Goal: Transaction & Acquisition: Book appointment/travel/reservation

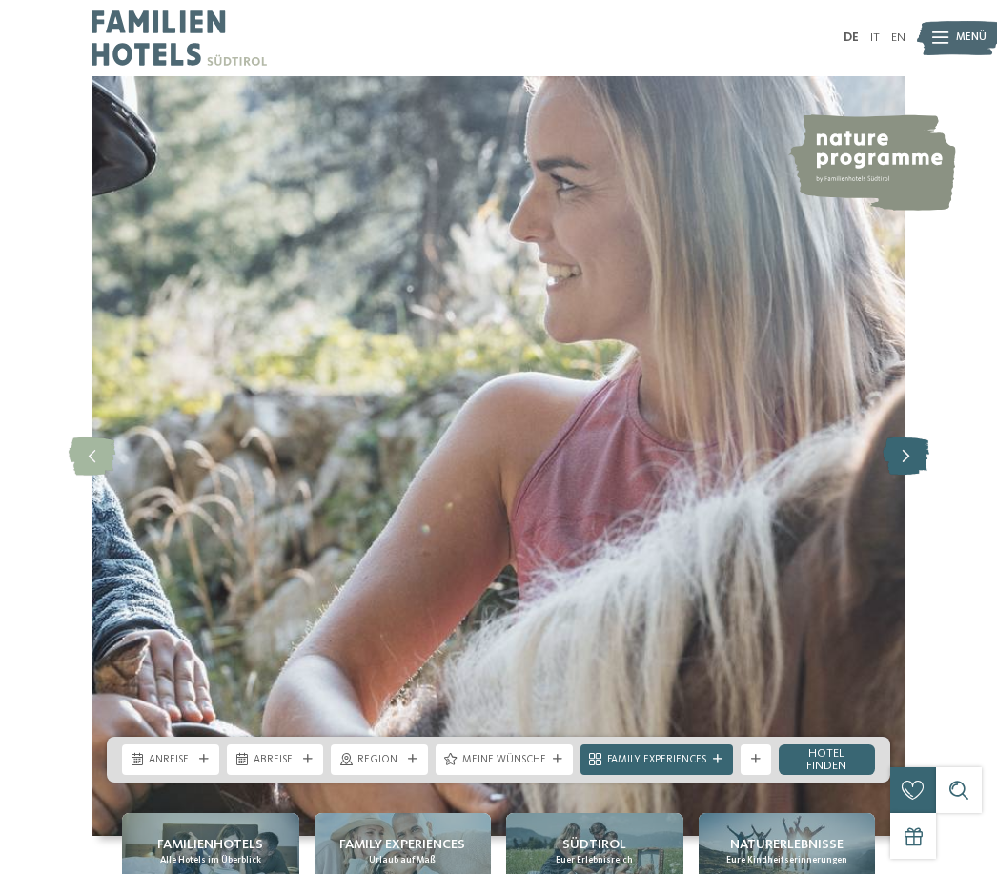
click at [917, 475] on icon at bounding box center [905, 456] width 47 height 38
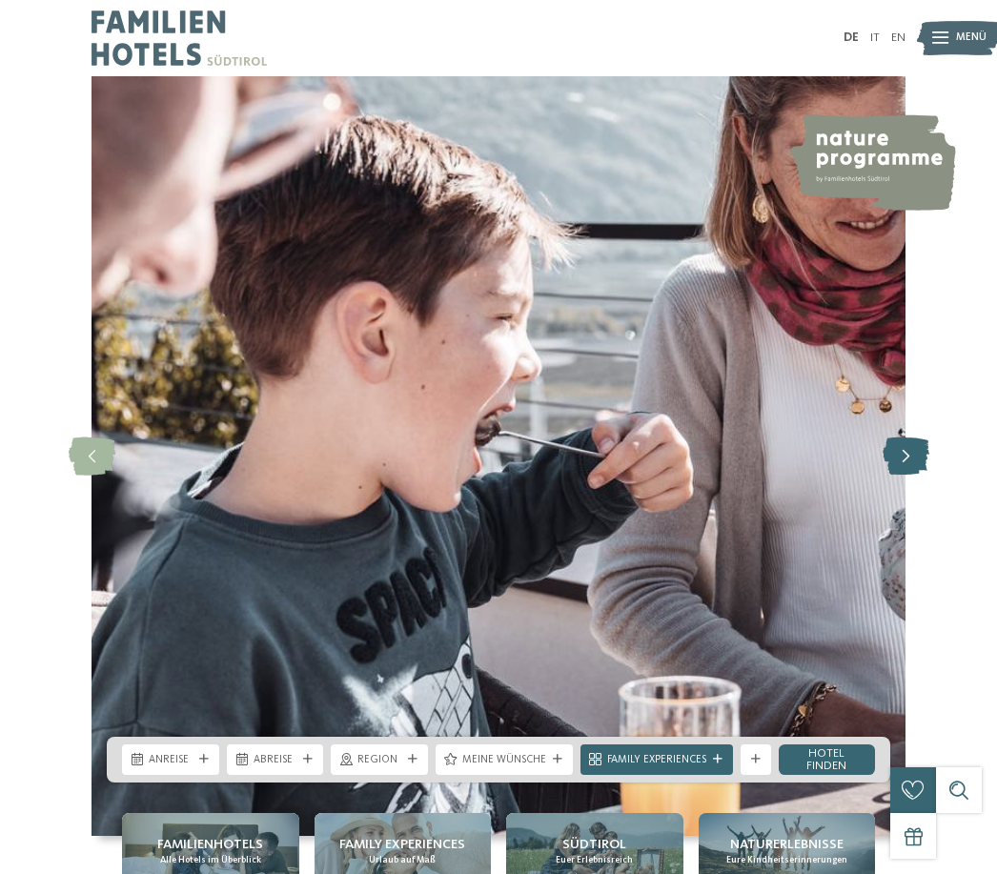
click at [917, 475] on icon at bounding box center [905, 456] width 47 height 38
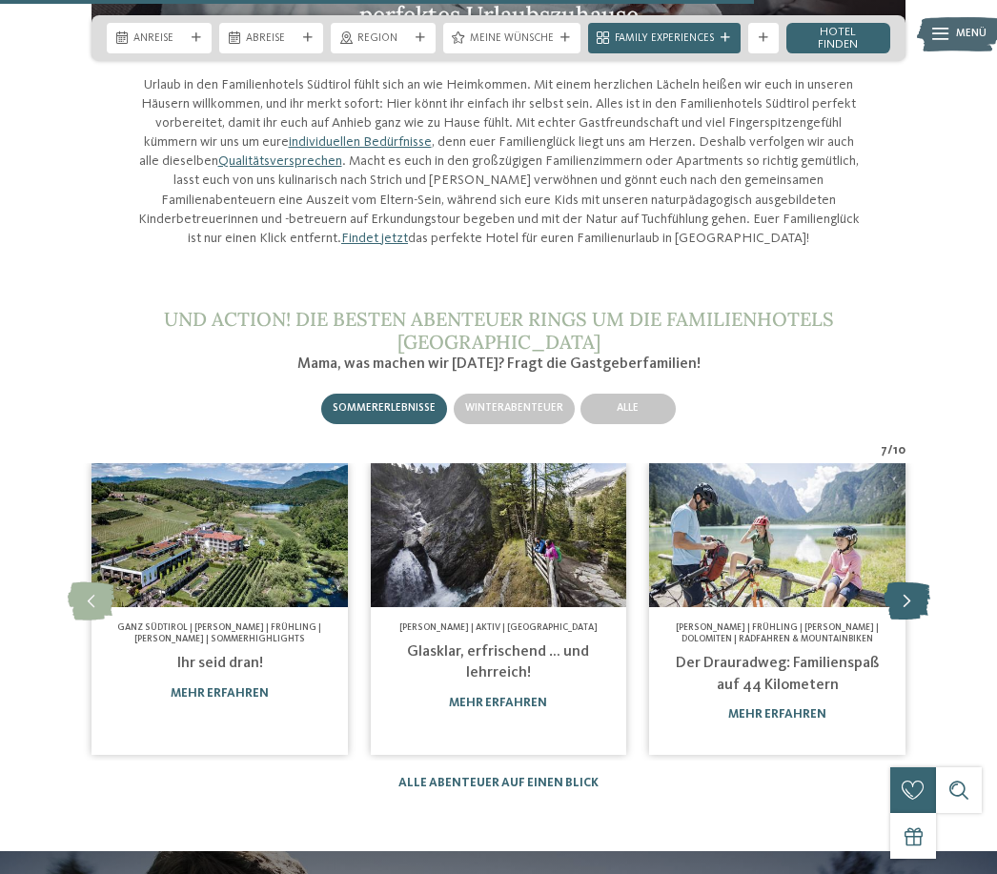
scroll to position [5086, 0]
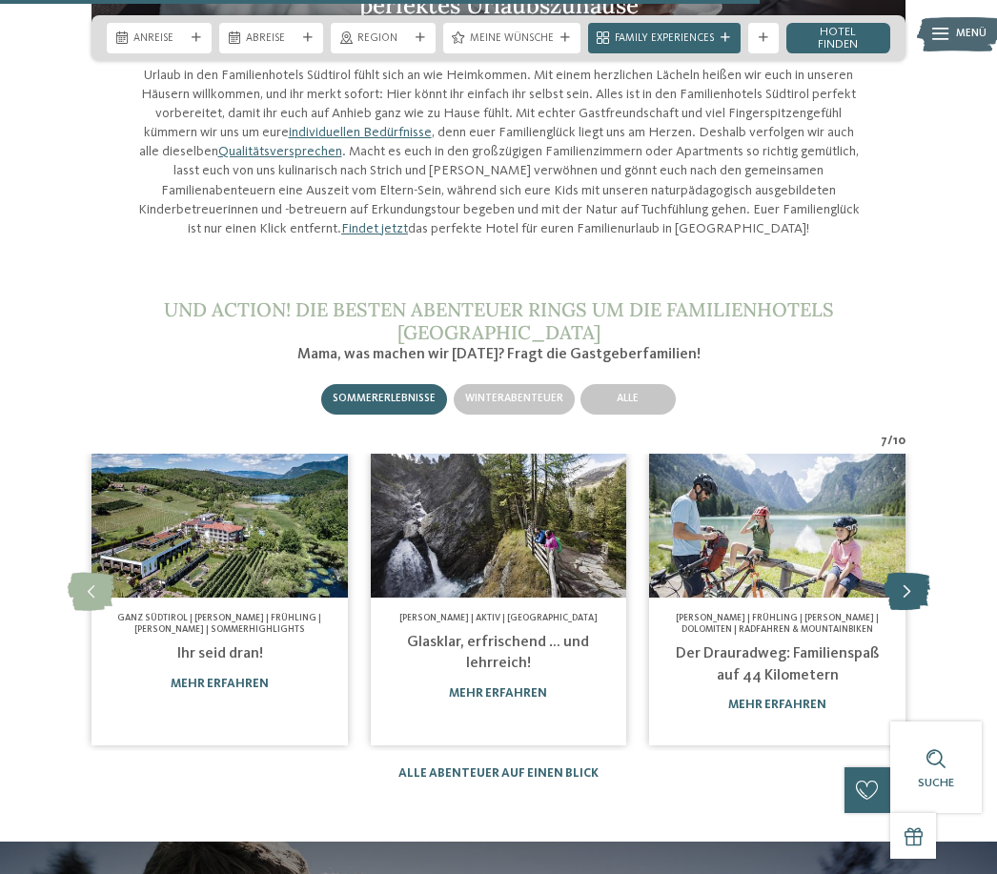
click at [915, 573] on icon at bounding box center [906, 592] width 47 height 38
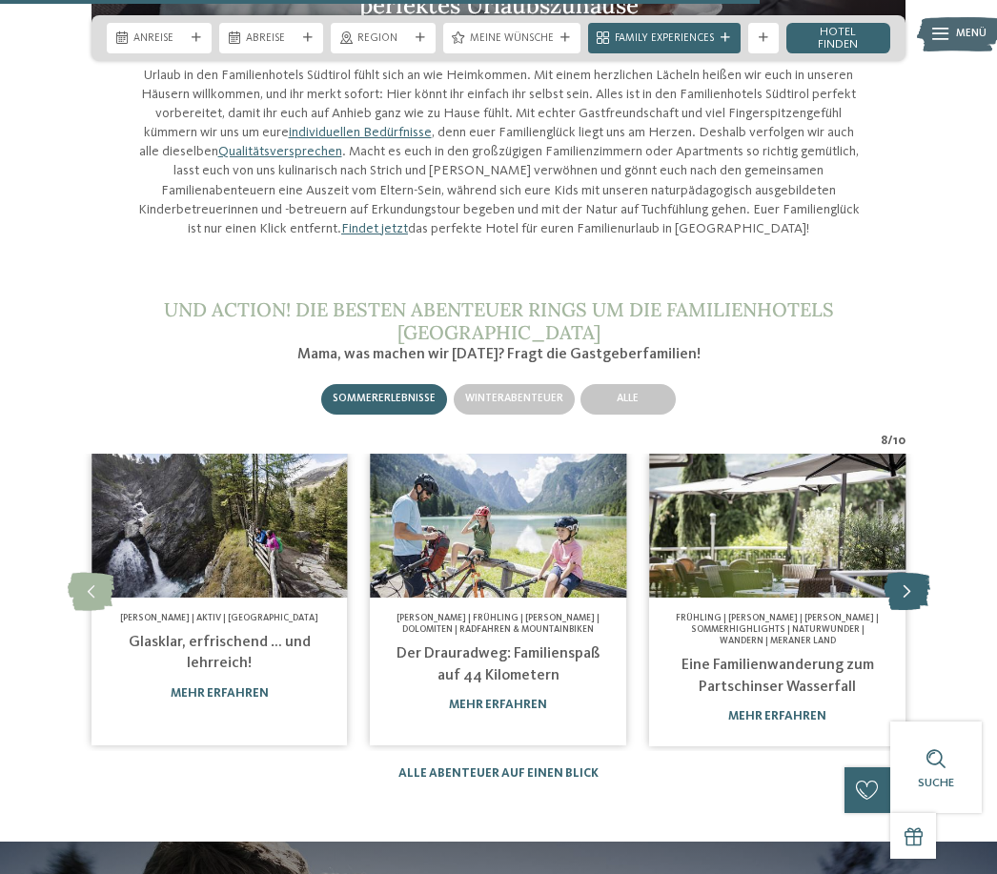
click at [915, 573] on icon at bounding box center [906, 592] width 47 height 38
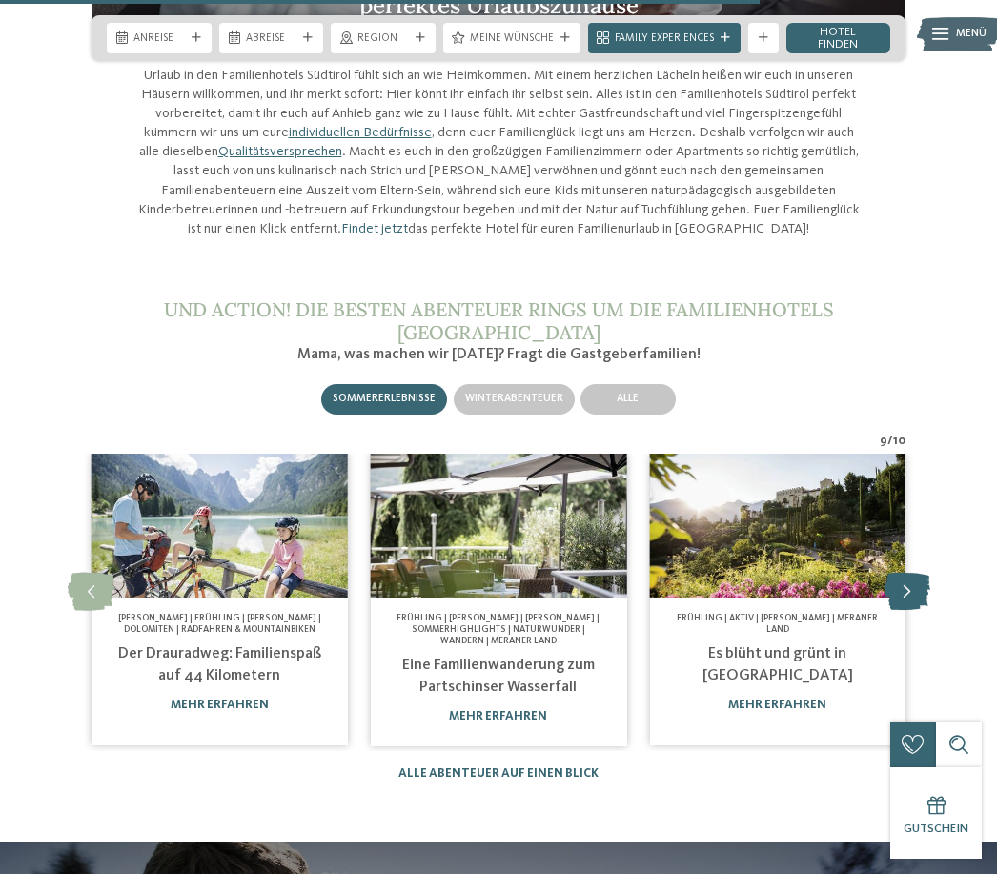
click at [913, 573] on icon at bounding box center [906, 592] width 47 height 38
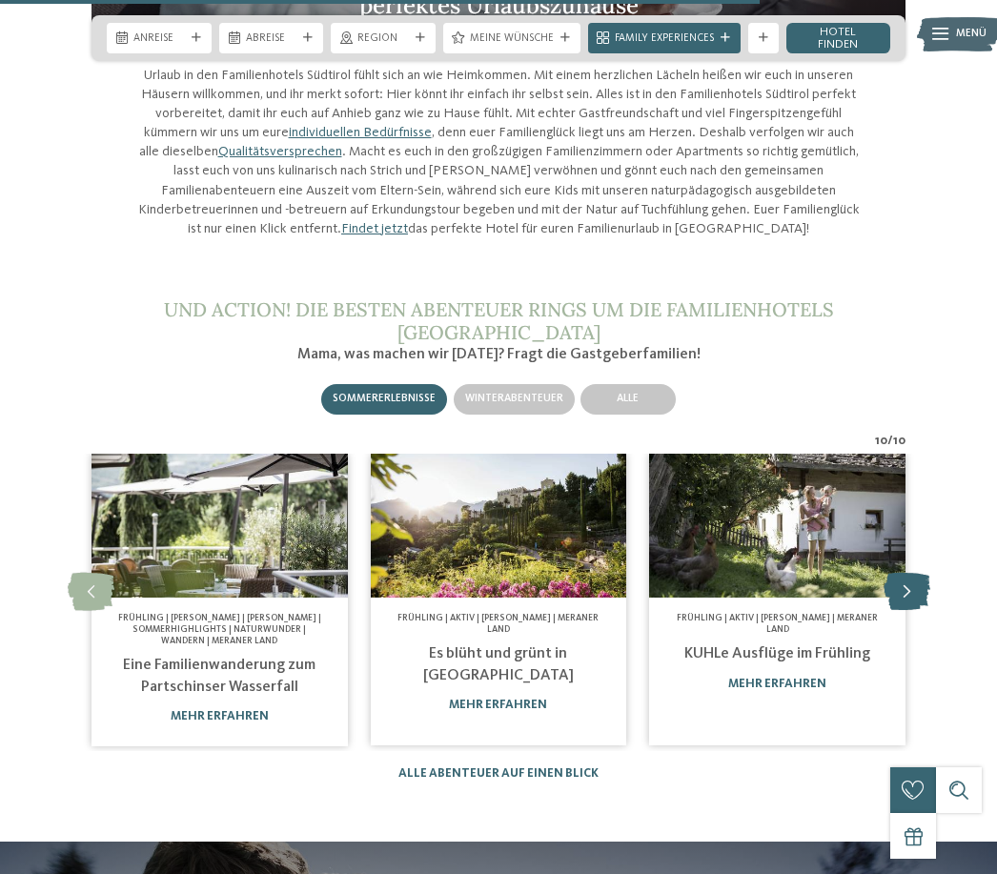
click at [912, 573] on icon at bounding box center [906, 592] width 47 height 38
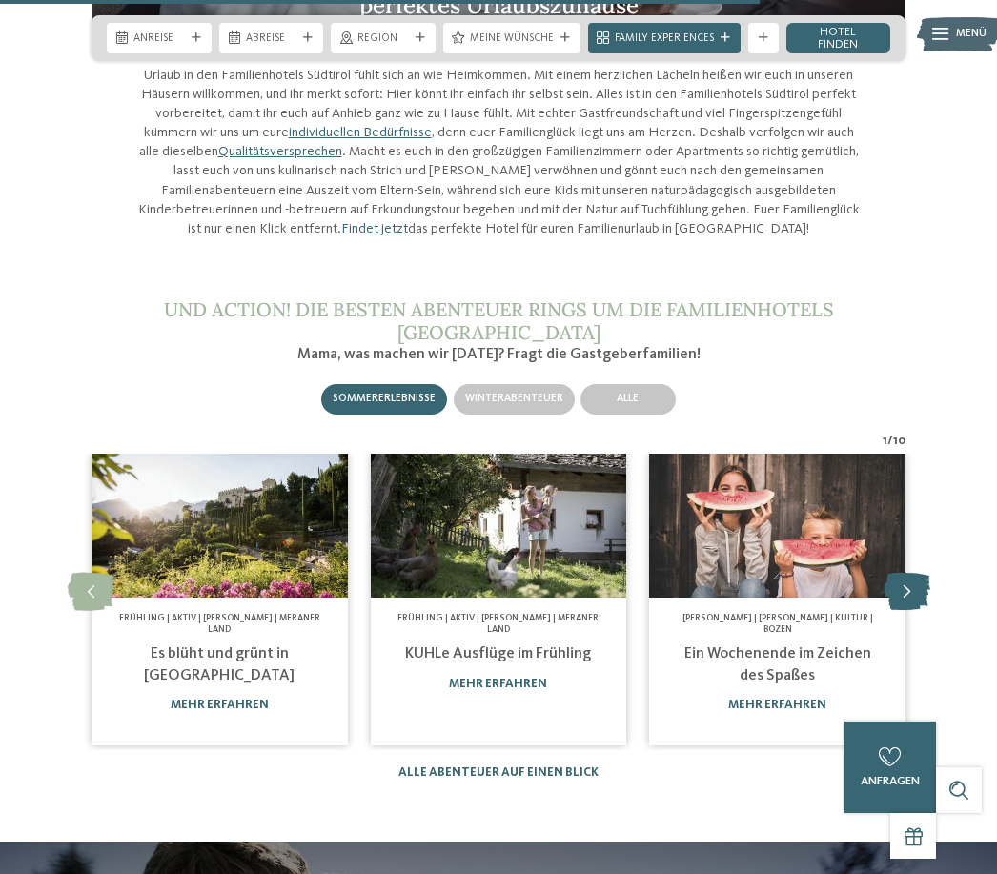
click at [913, 573] on icon at bounding box center [906, 592] width 47 height 38
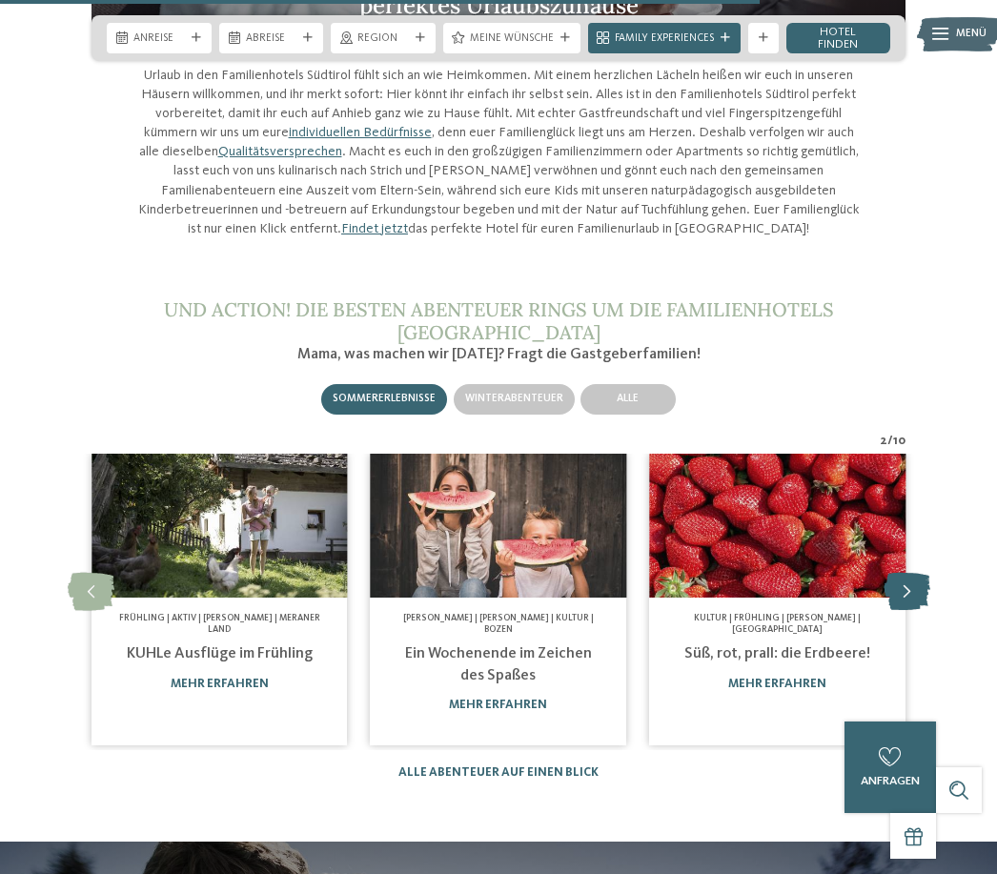
click at [913, 573] on icon at bounding box center [906, 592] width 47 height 38
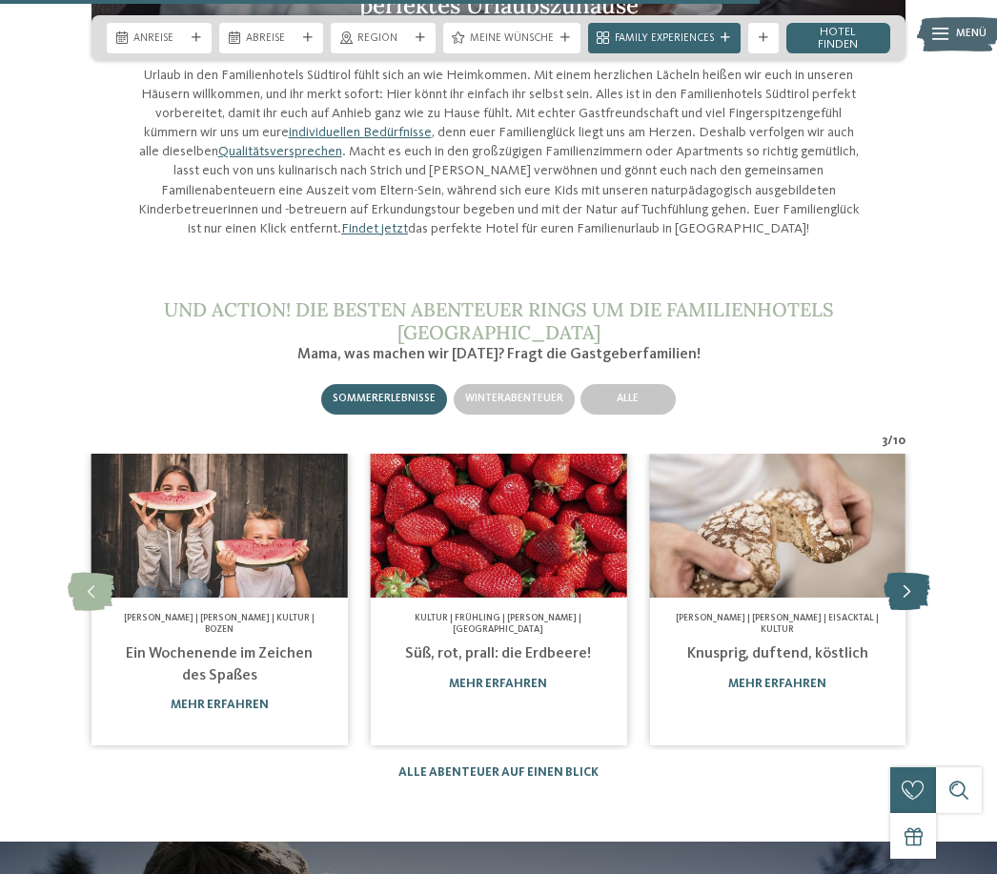
click at [913, 573] on icon at bounding box center [906, 592] width 47 height 38
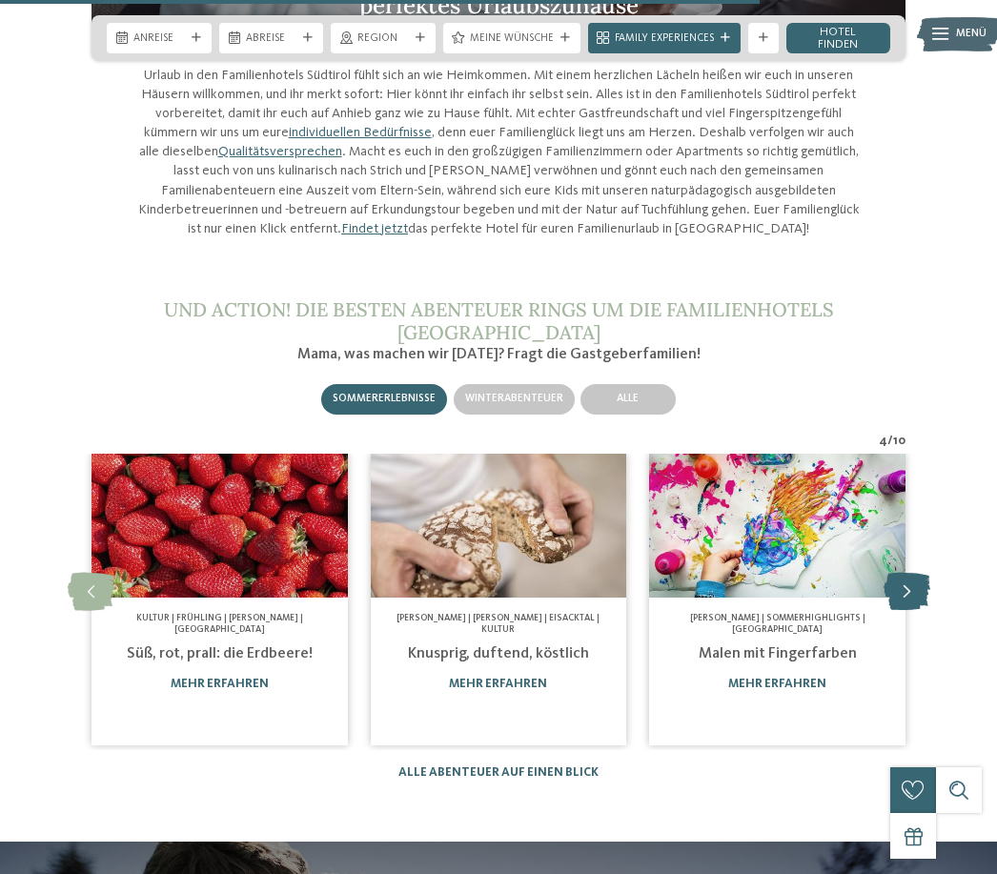
click at [913, 573] on icon at bounding box center [906, 592] width 47 height 38
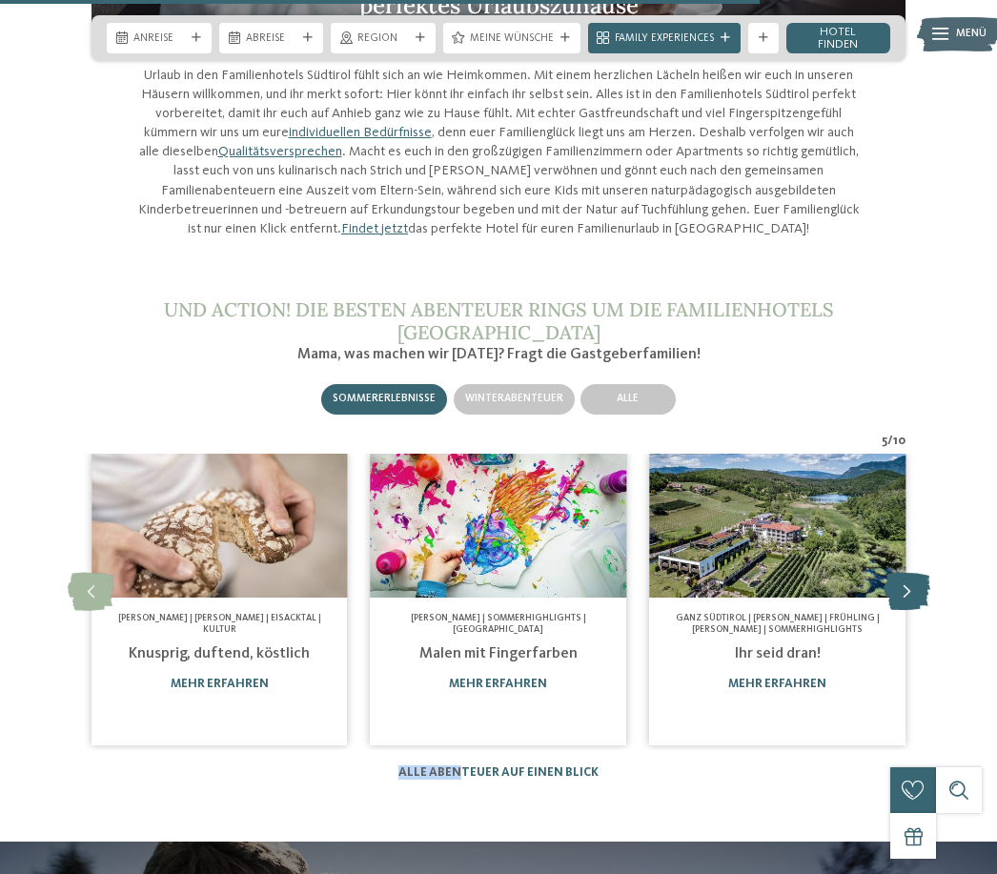
click at [913, 573] on icon at bounding box center [906, 592] width 47 height 38
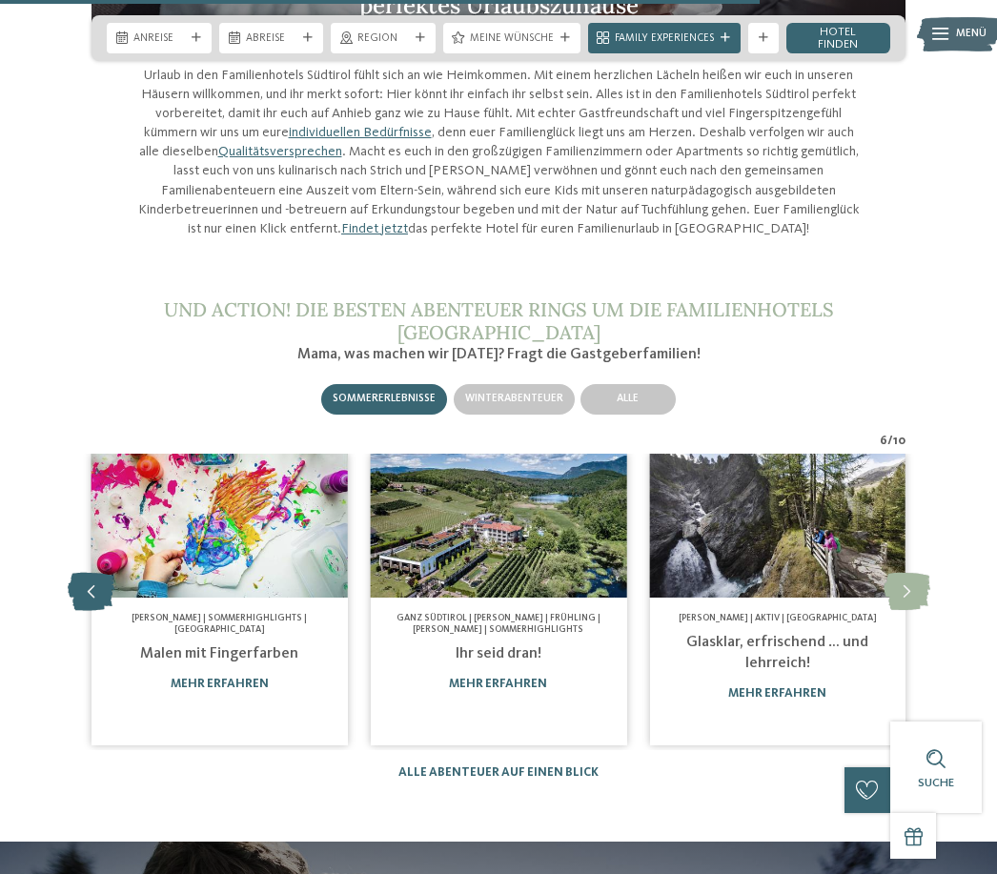
click at [82, 573] on icon at bounding box center [91, 592] width 47 height 38
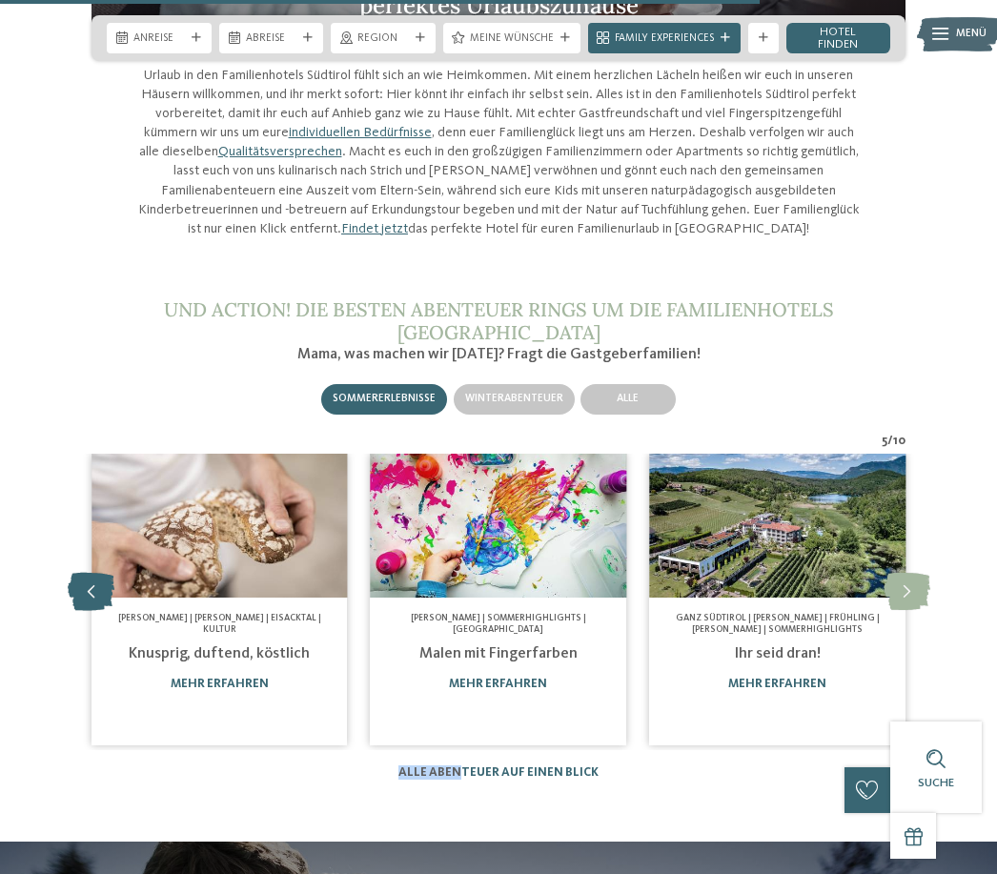
click at [82, 573] on icon at bounding box center [91, 592] width 47 height 38
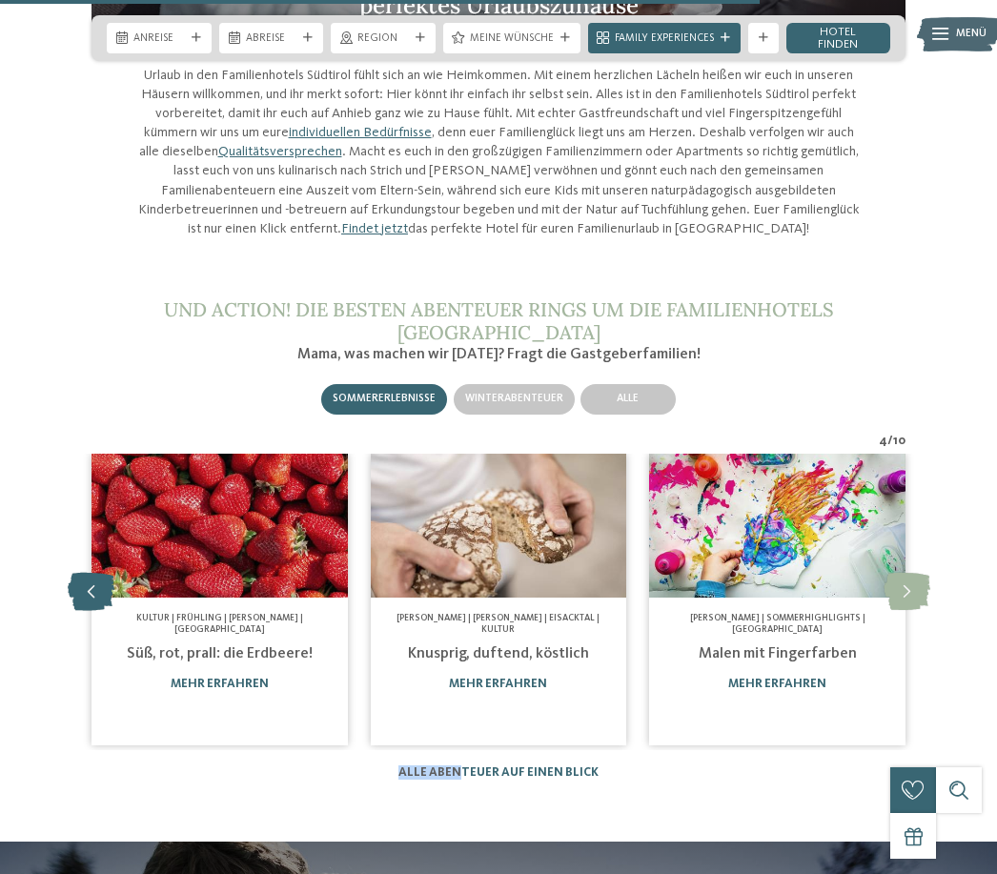
click at [83, 573] on icon at bounding box center [91, 592] width 47 height 38
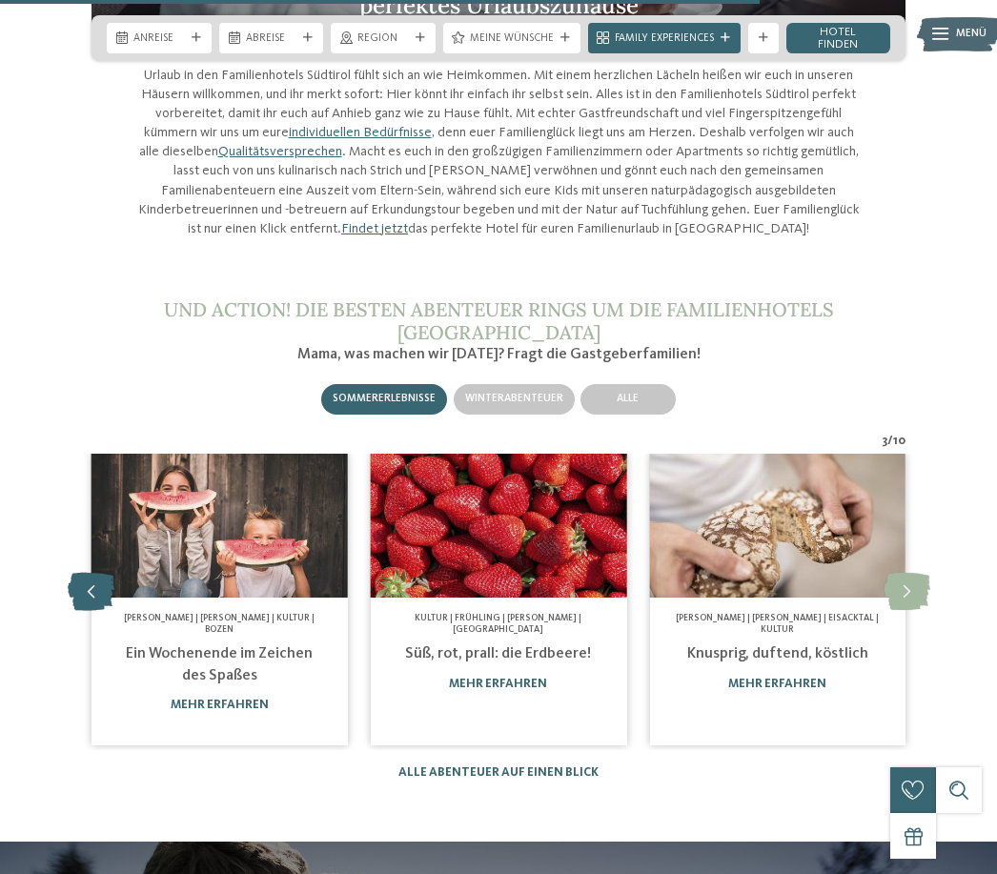
click at [85, 573] on icon at bounding box center [91, 592] width 47 height 38
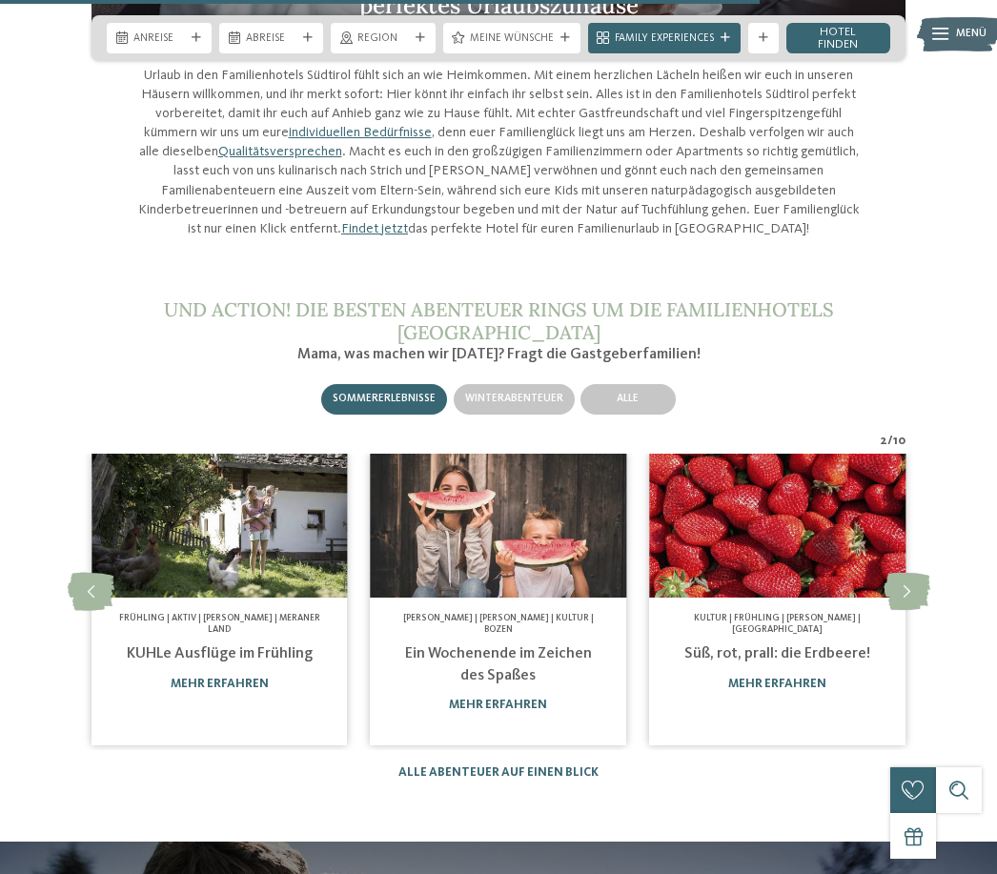
click at [204, 597] on div "Frühling | Aktiv | Sommer | Meraner Land KUHLe Ausflüge im Frühling mehr erfahr…" at bounding box center [219, 655] width 256 height 116
click at [215, 500] on img at bounding box center [219, 525] width 256 height 144
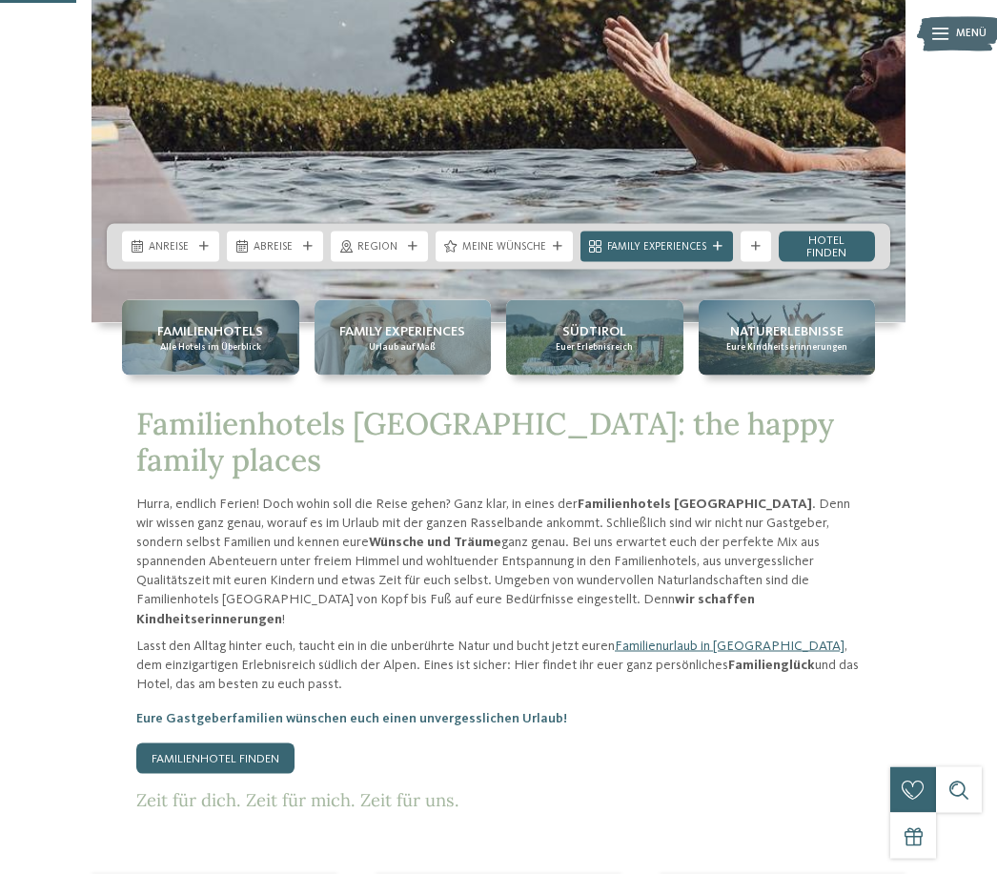
scroll to position [514, 0]
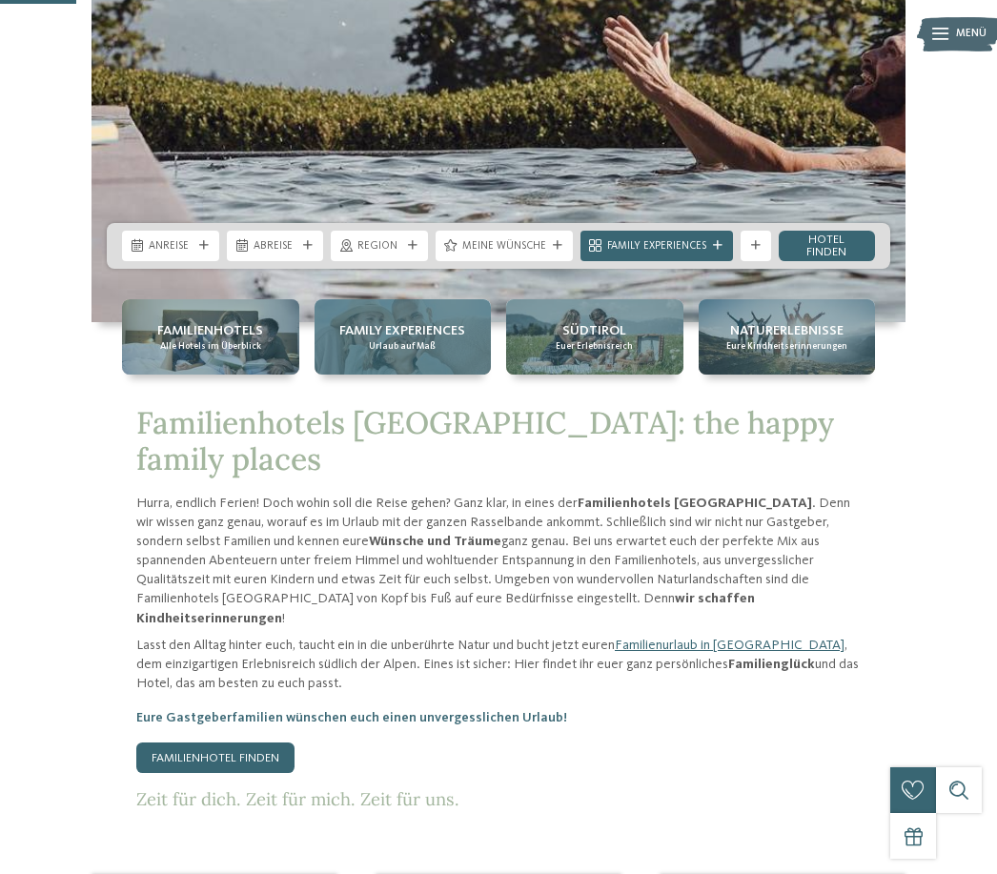
click at [421, 340] on span "Family Experiences" at bounding box center [402, 330] width 126 height 19
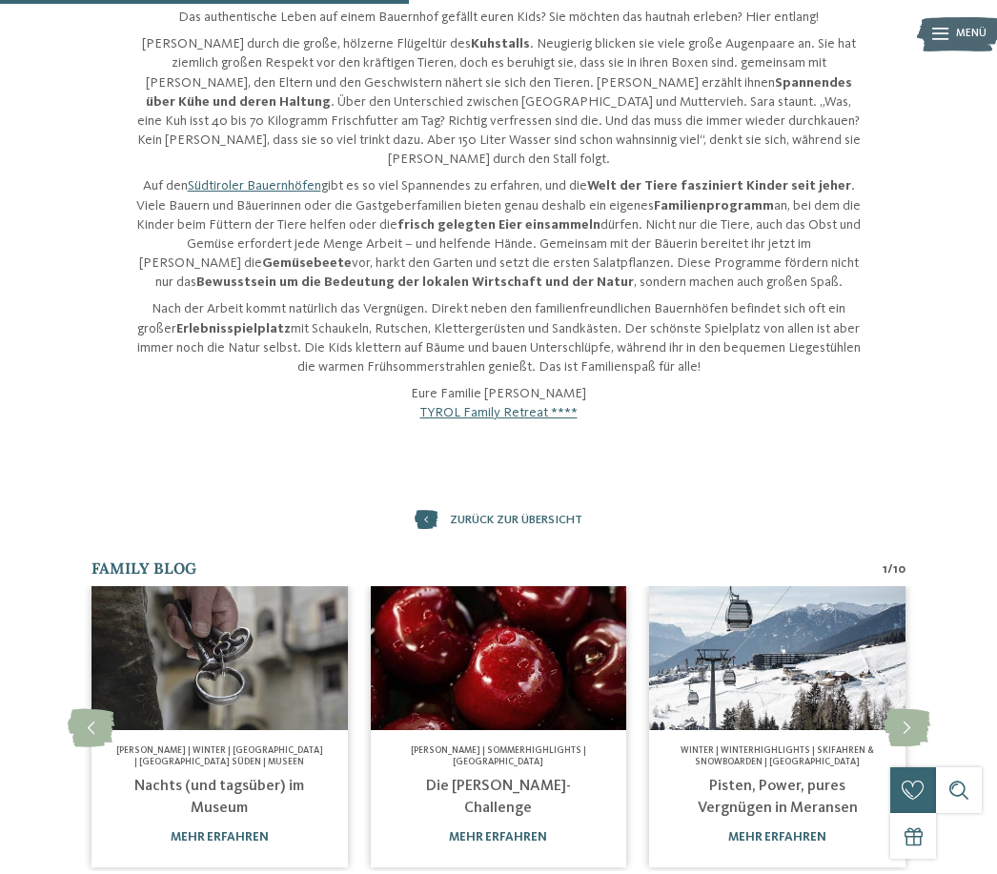
scroll to position [563, 0]
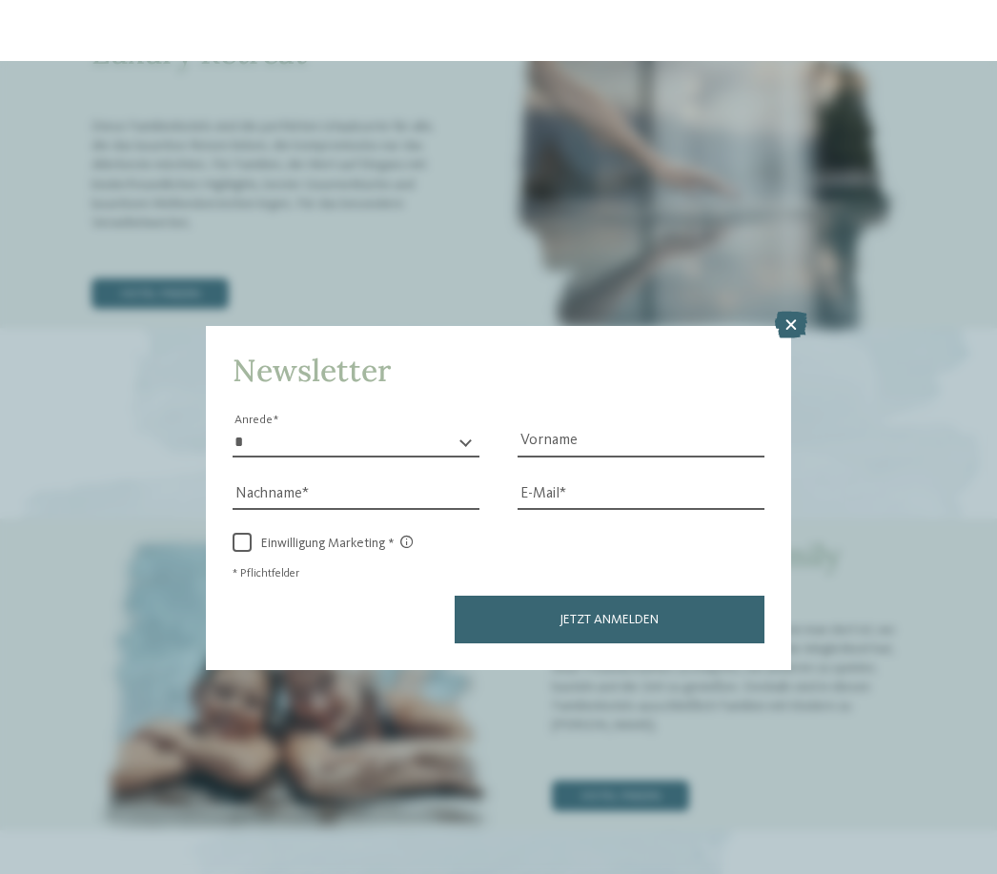
scroll to position [4464, 0]
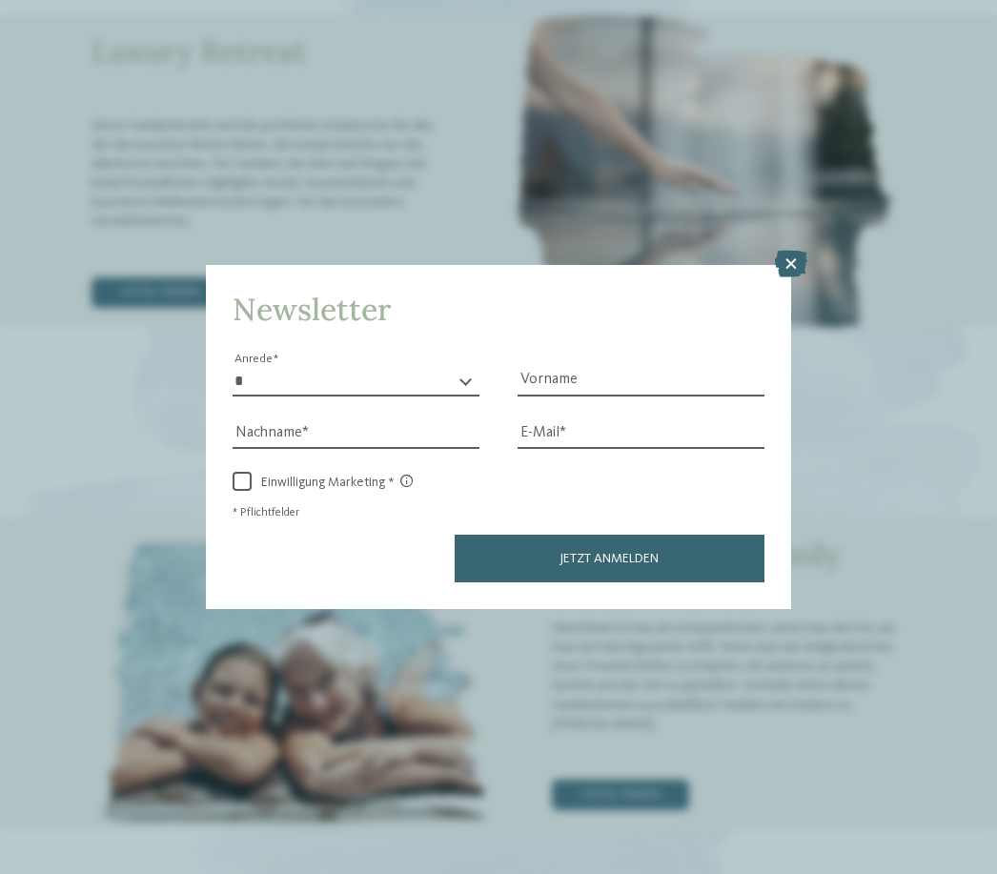
click at [789, 251] on icon at bounding box center [791, 264] width 32 height 27
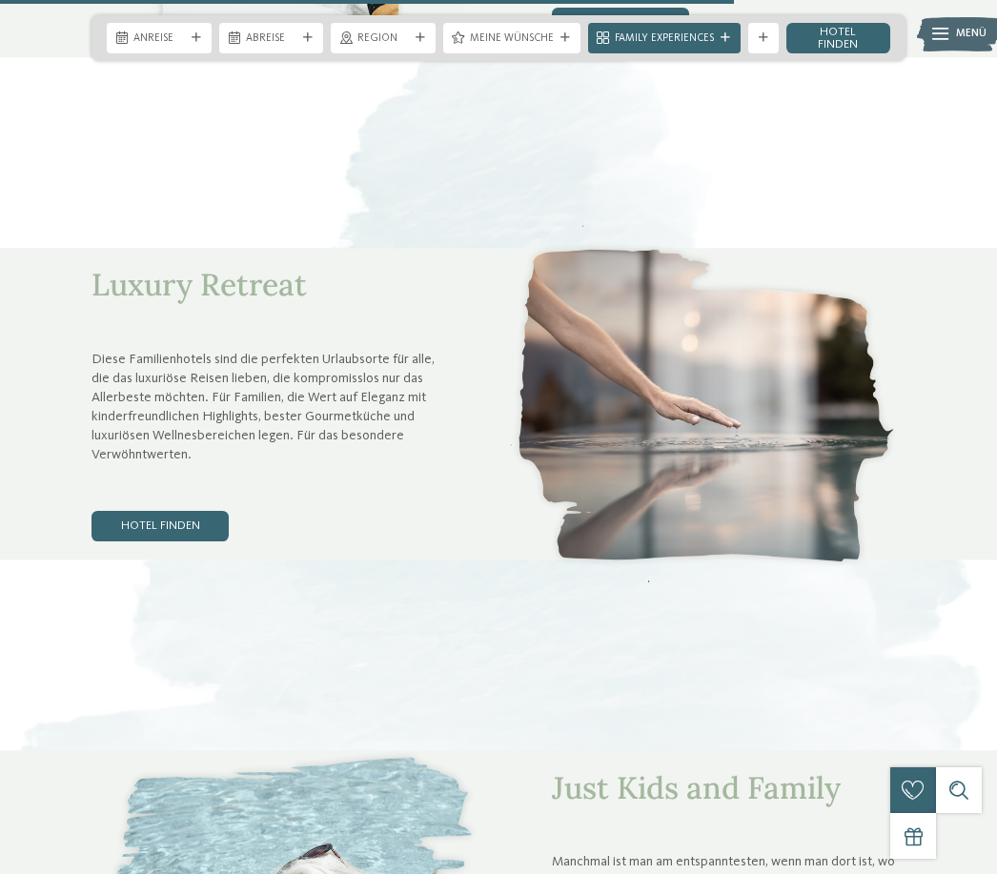
scroll to position [4227, 0]
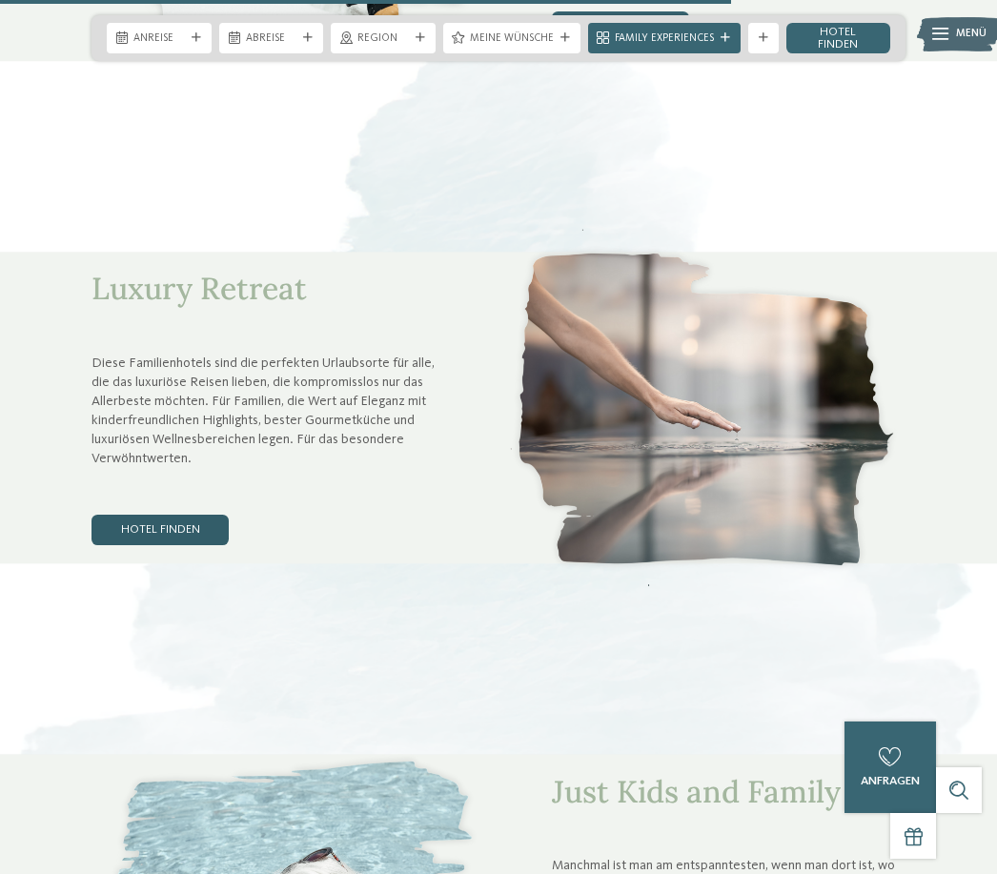
click at [151, 529] on link "Hotel finden" at bounding box center [159, 529] width 137 height 30
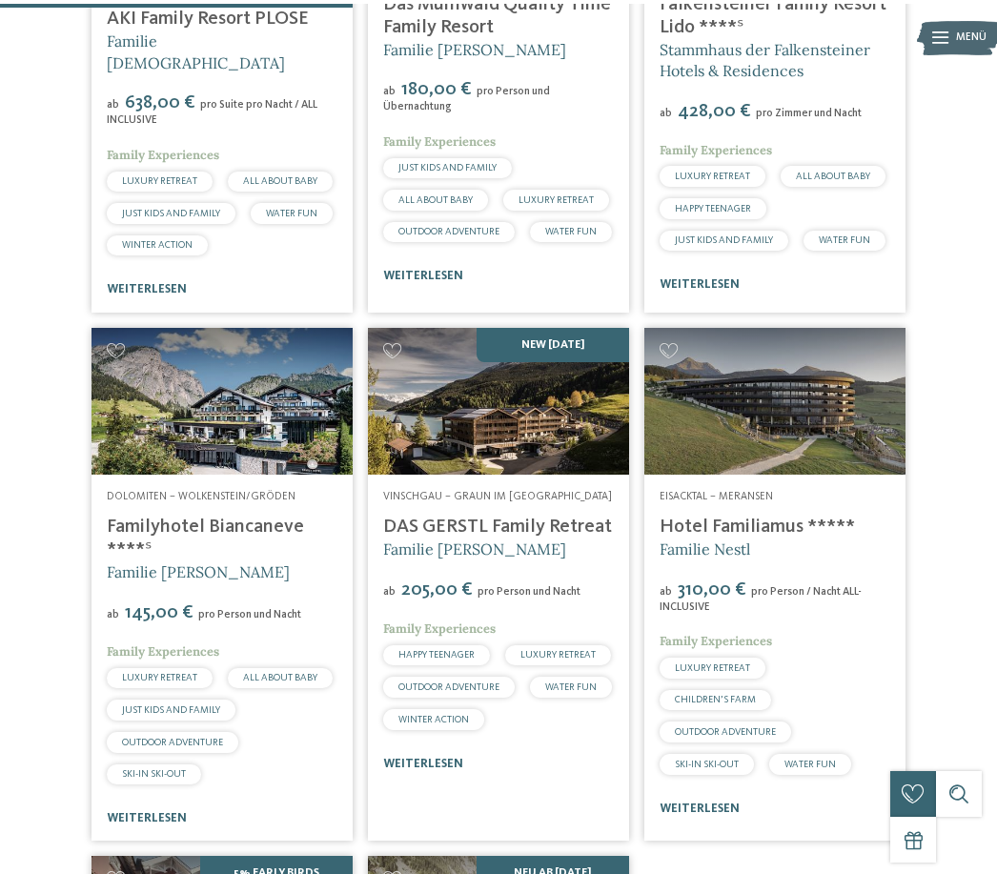
scroll to position [737, 0]
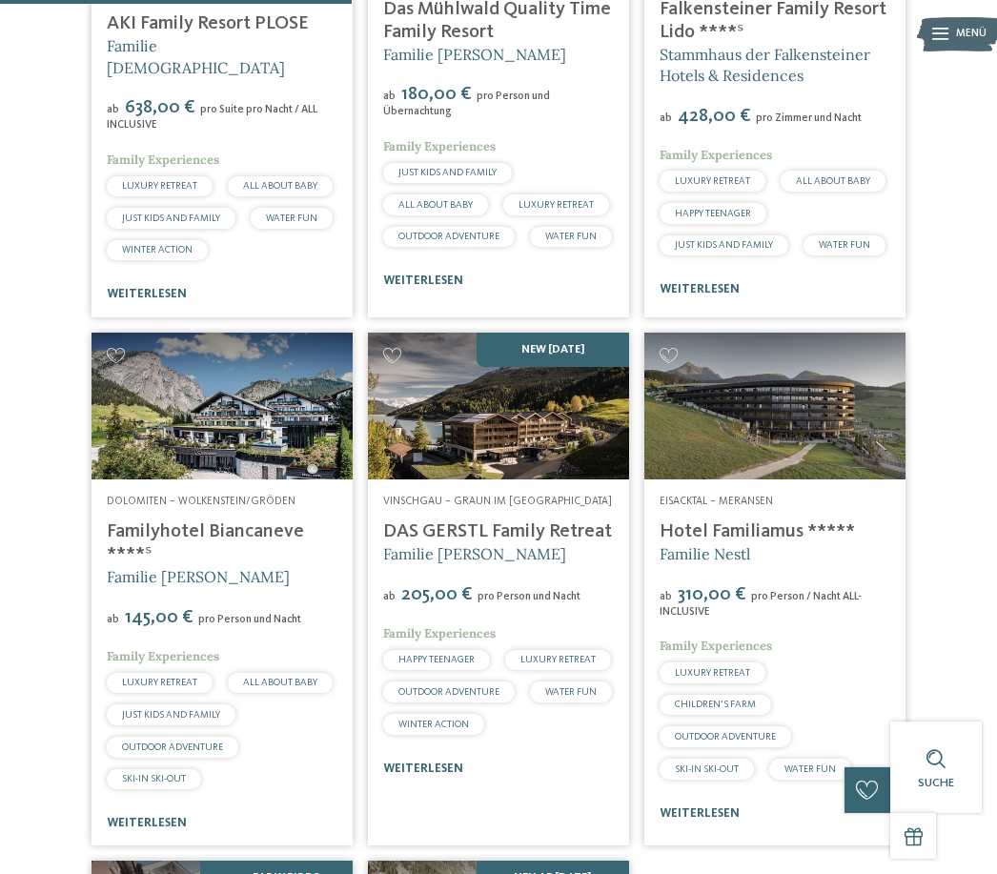
click at [279, 433] on img at bounding box center [221, 406] width 261 height 147
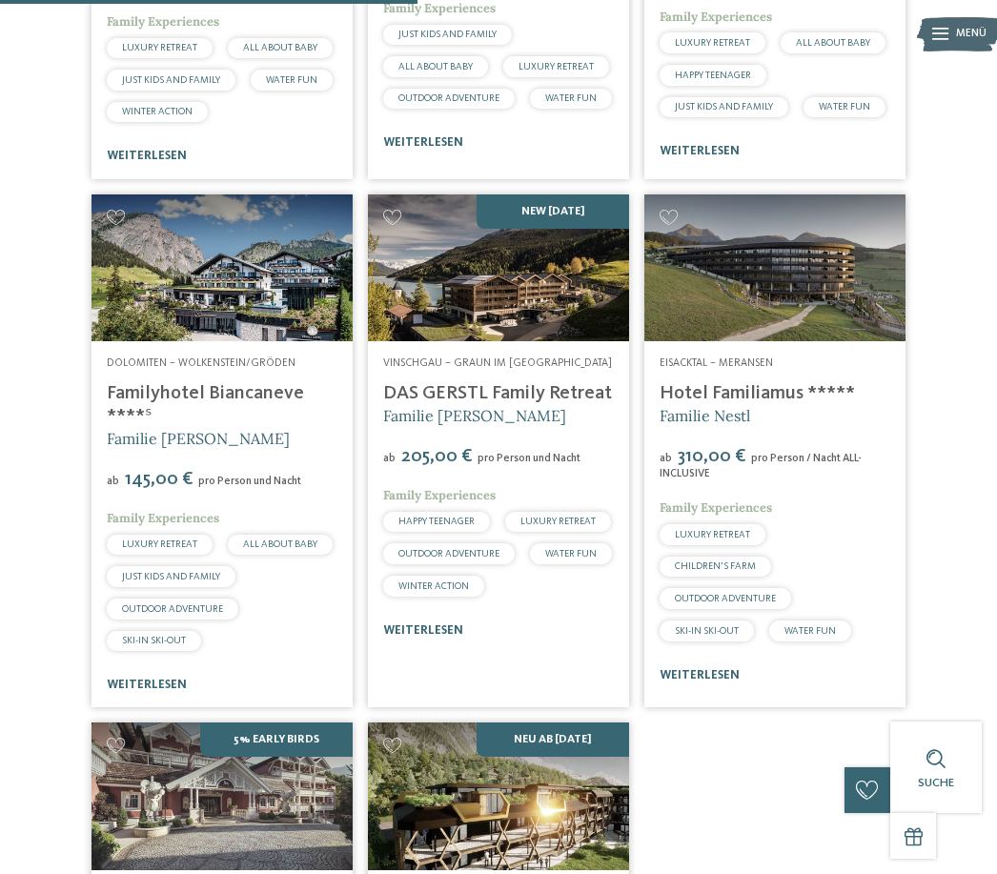
scroll to position [877, 0]
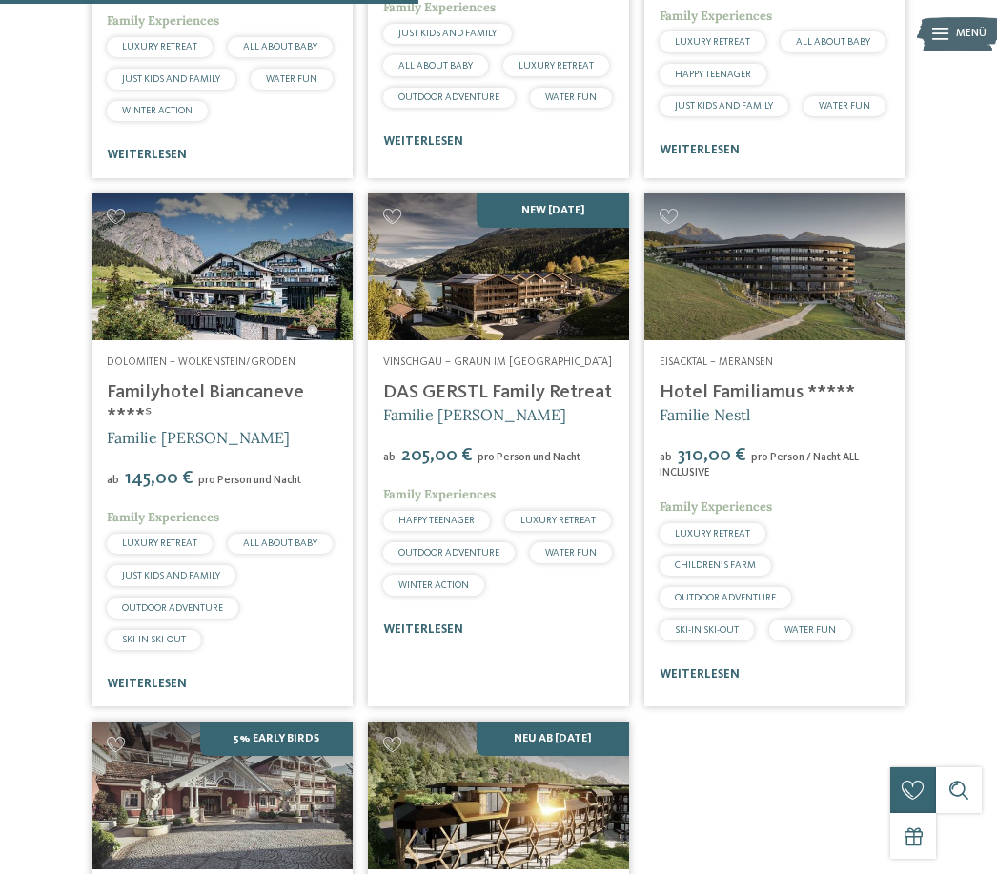
click at [207, 413] on link "Familyhotel Biancaneve ****ˢ" at bounding box center [205, 404] width 197 height 42
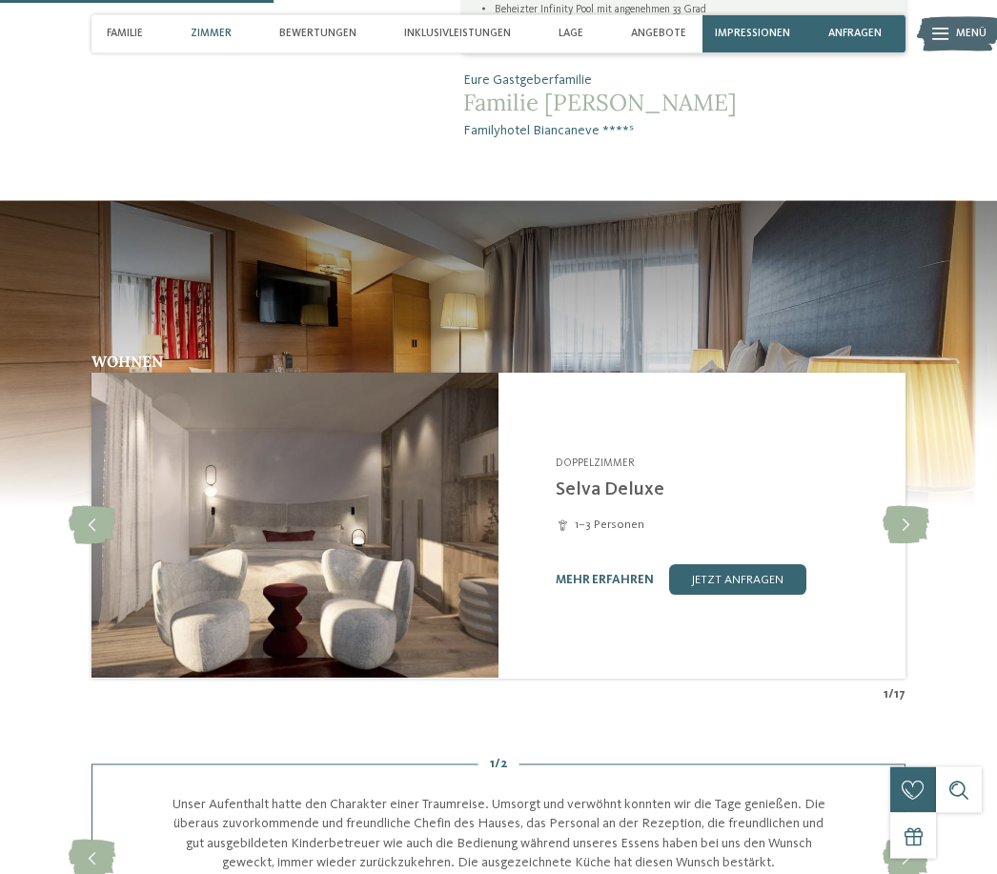
scroll to position [1325, 0]
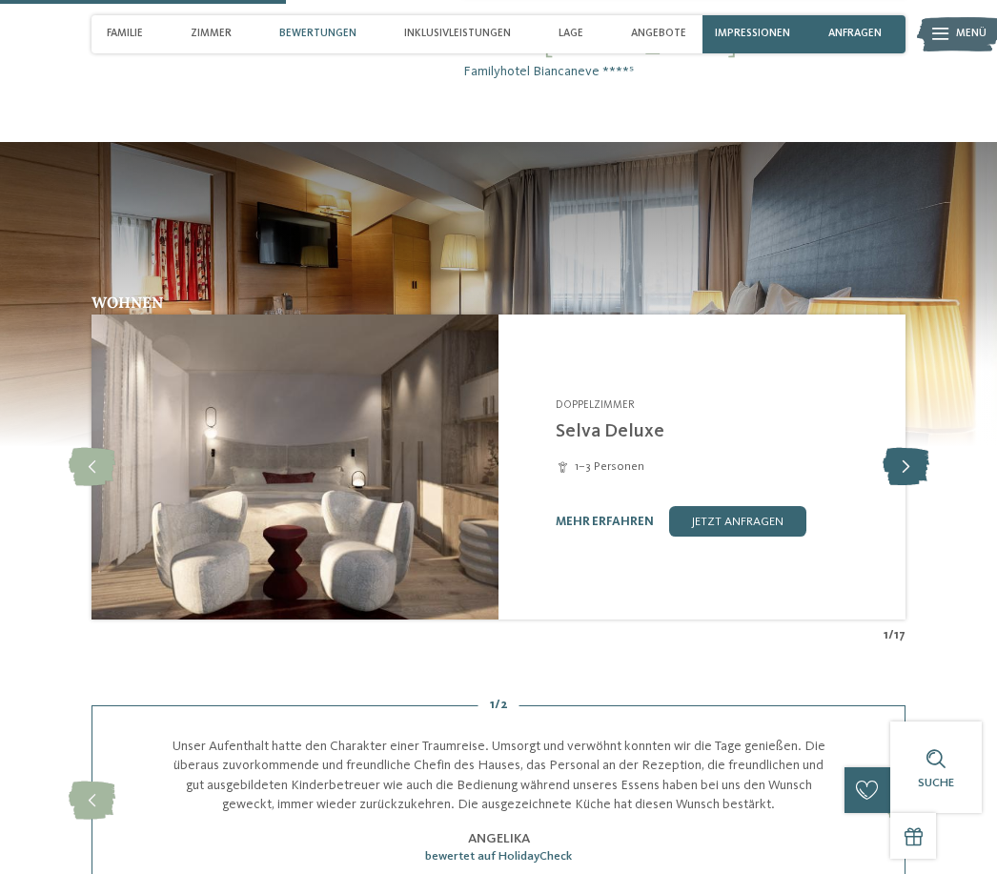
click at [908, 474] on icon at bounding box center [905, 467] width 47 height 38
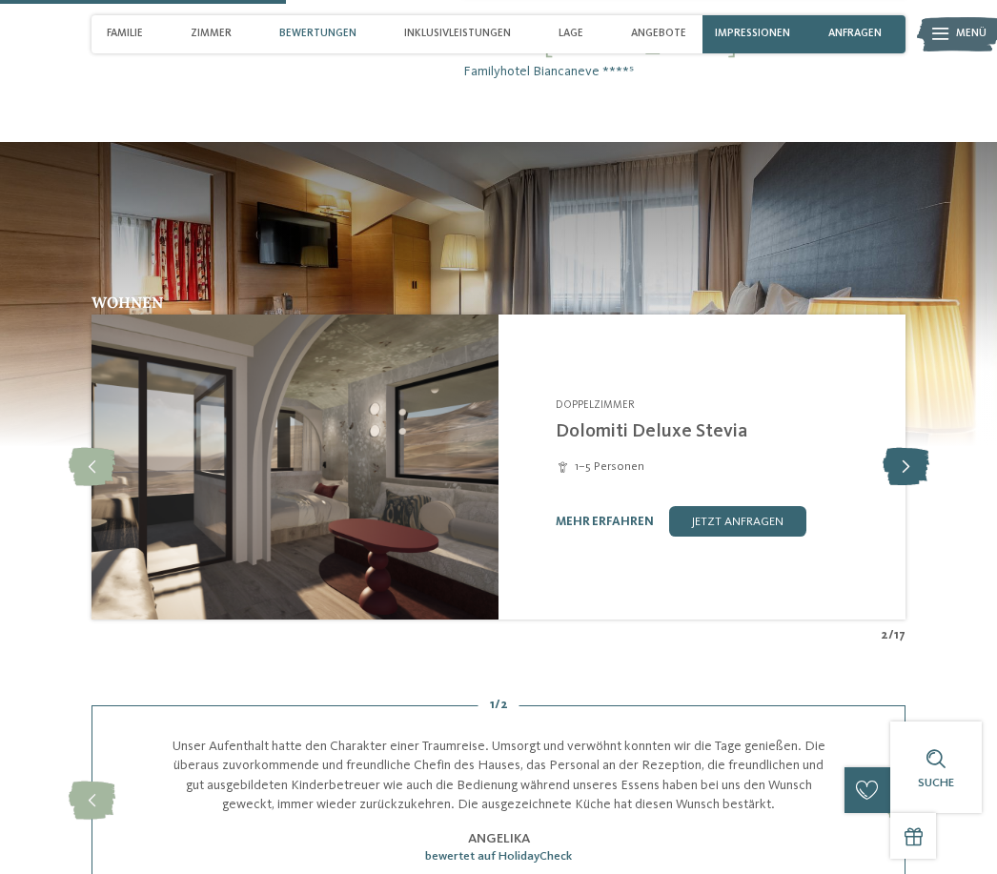
click at [911, 476] on icon at bounding box center [905, 467] width 47 height 38
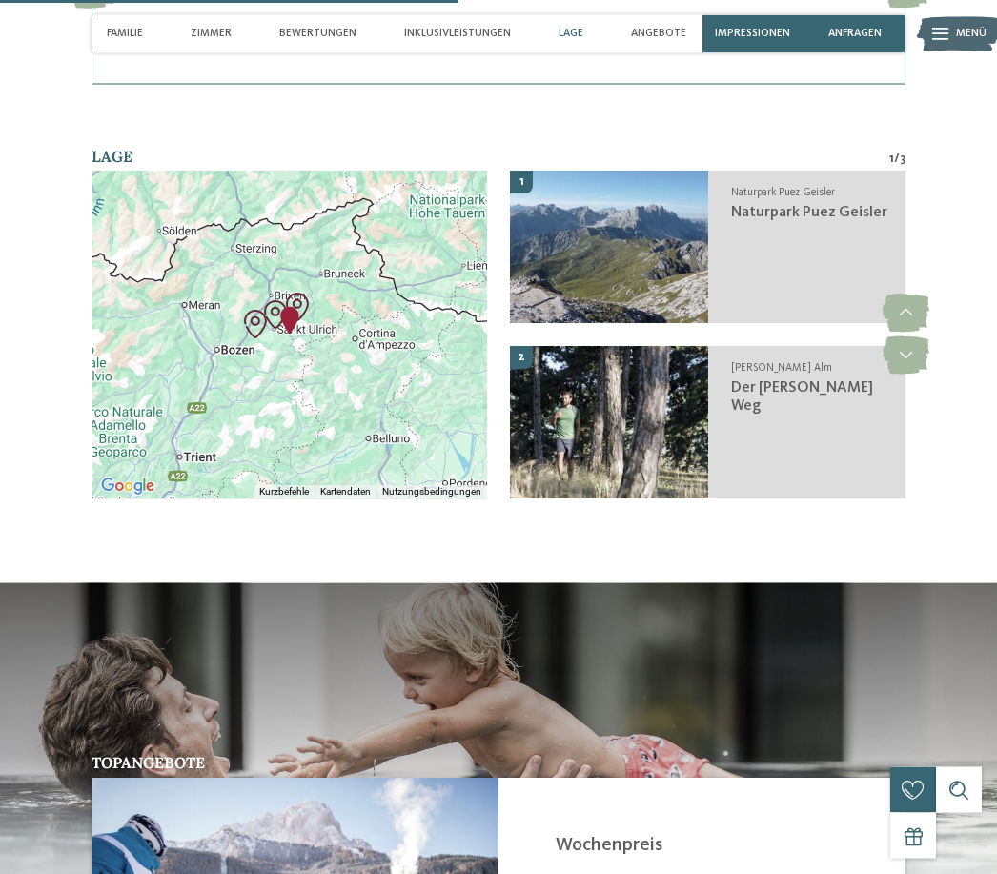
scroll to position [2127, 0]
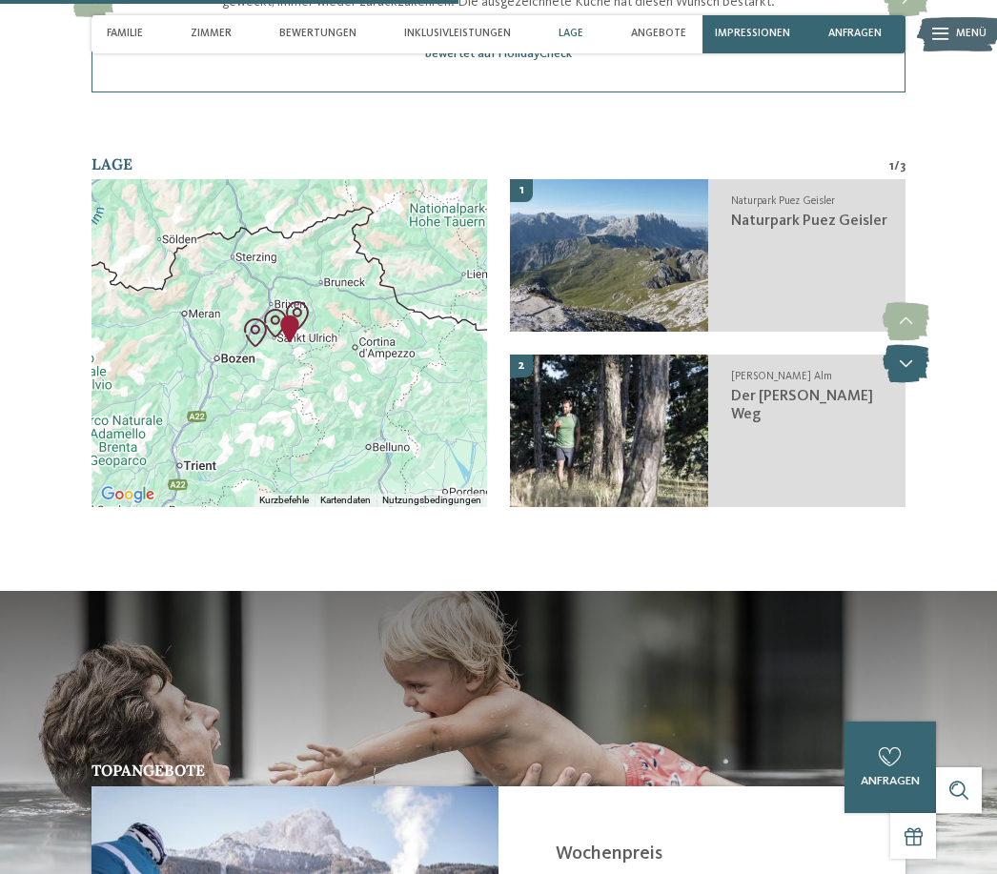
click at [901, 383] on icon at bounding box center [905, 364] width 47 height 38
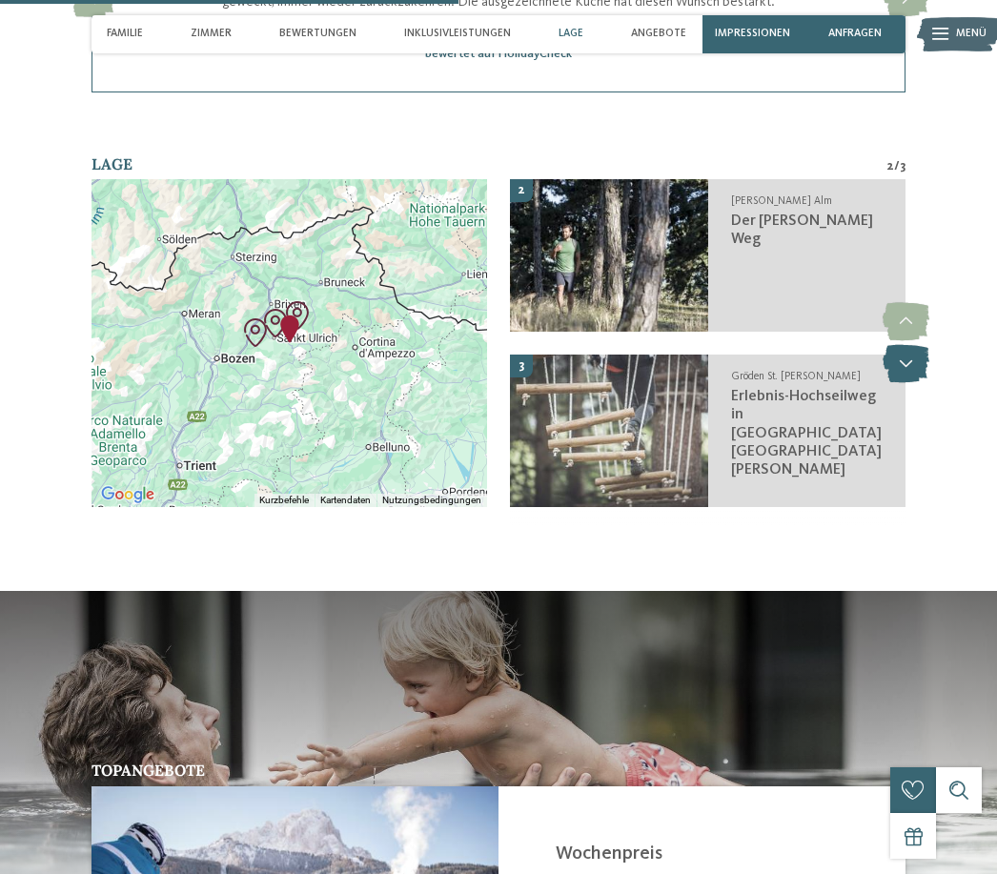
click at [901, 383] on icon at bounding box center [905, 364] width 47 height 38
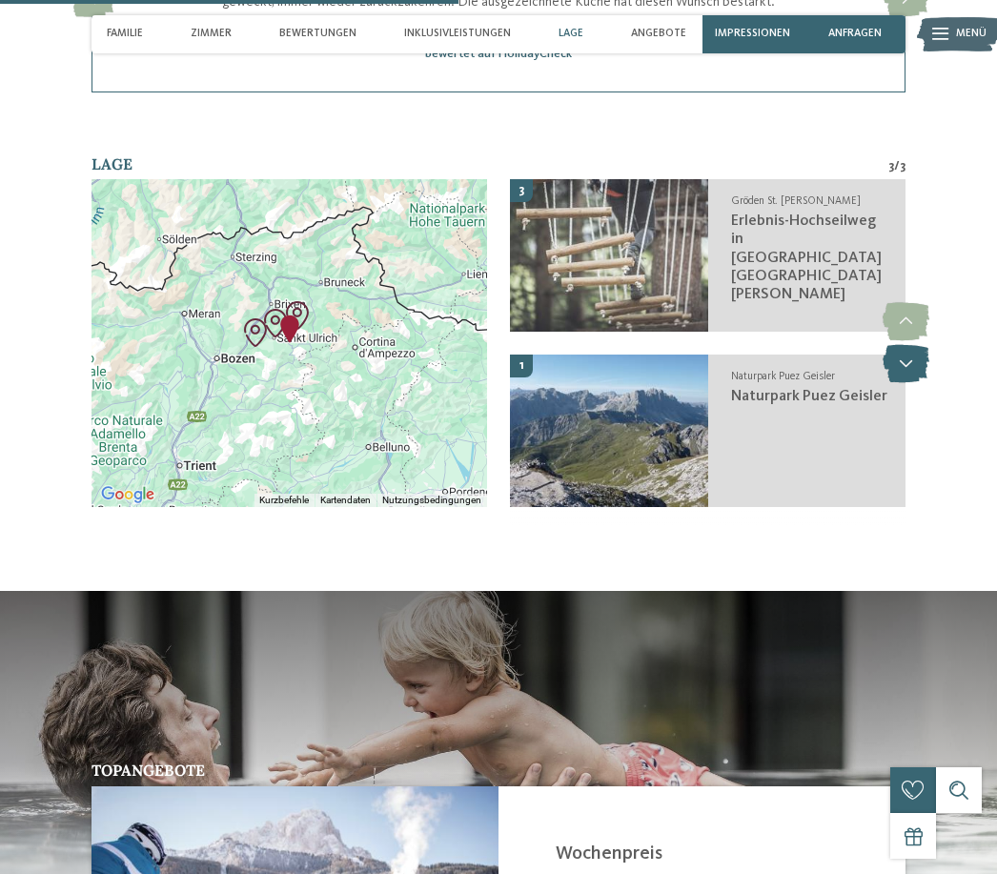
click at [902, 383] on icon at bounding box center [905, 364] width 47 height 38
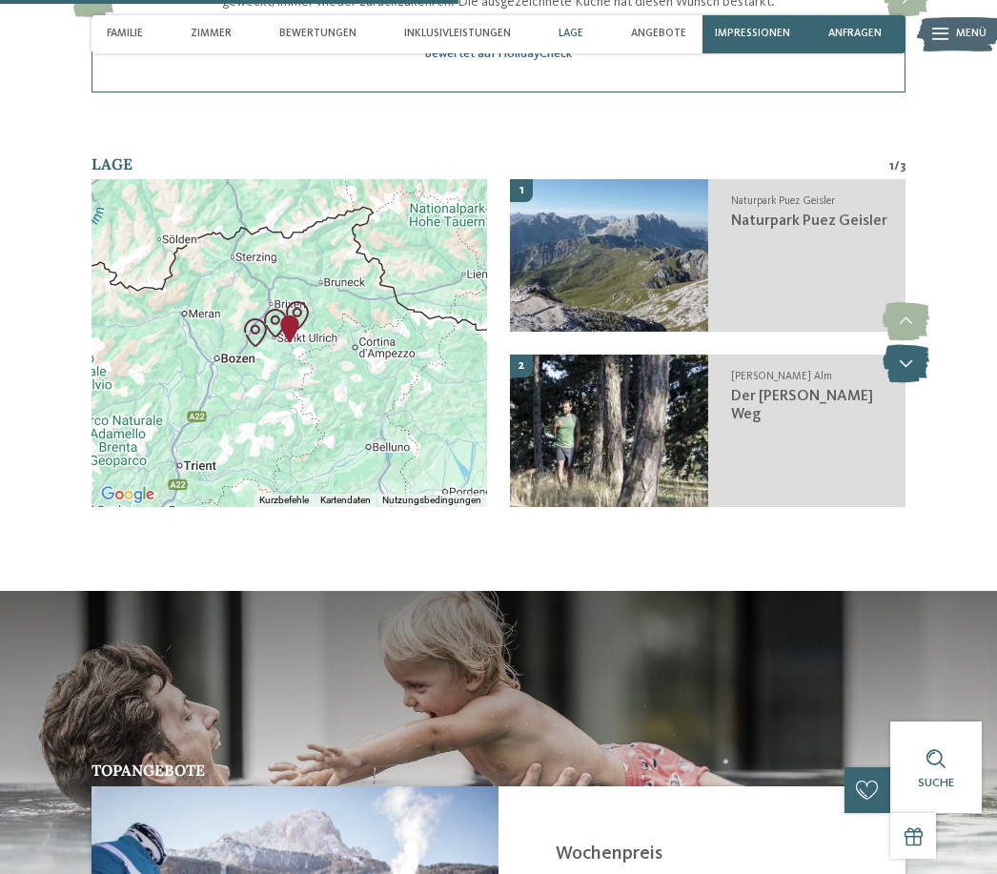
click at [902, 383] on icon at bounding box center [905, 364] width 47 height 38
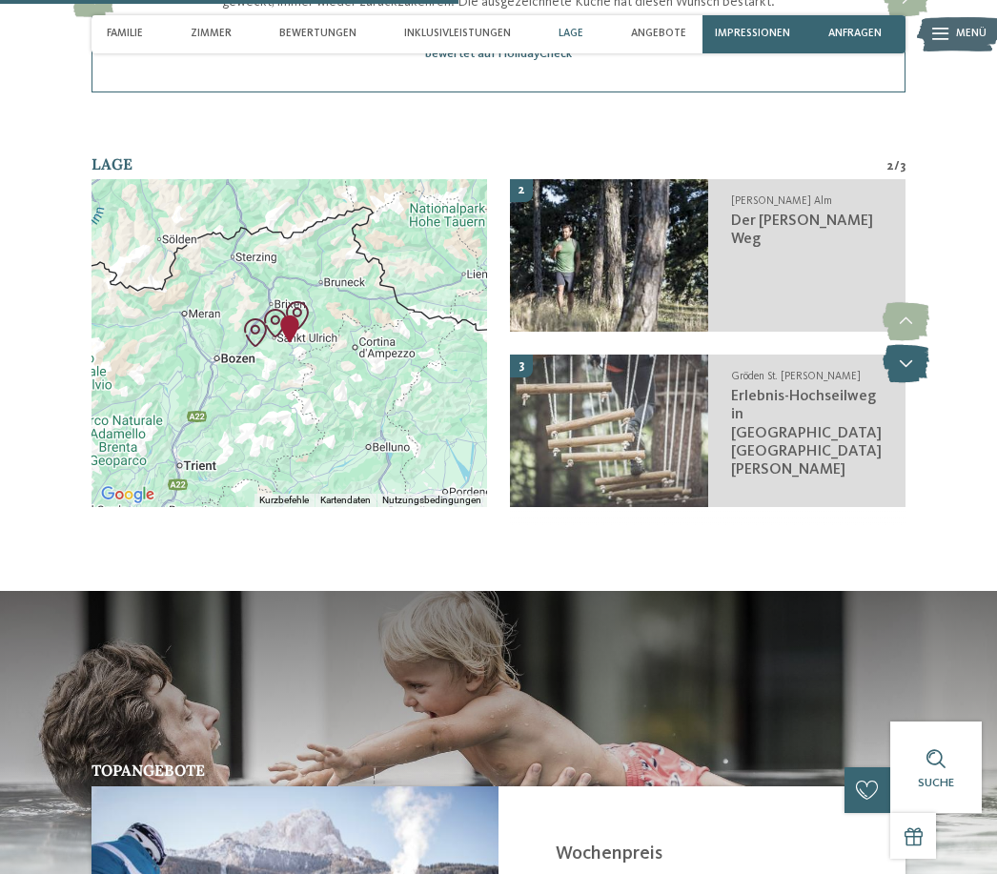
click at [903, 383] on icon at bounding box center [905, 364] width 47 height 38
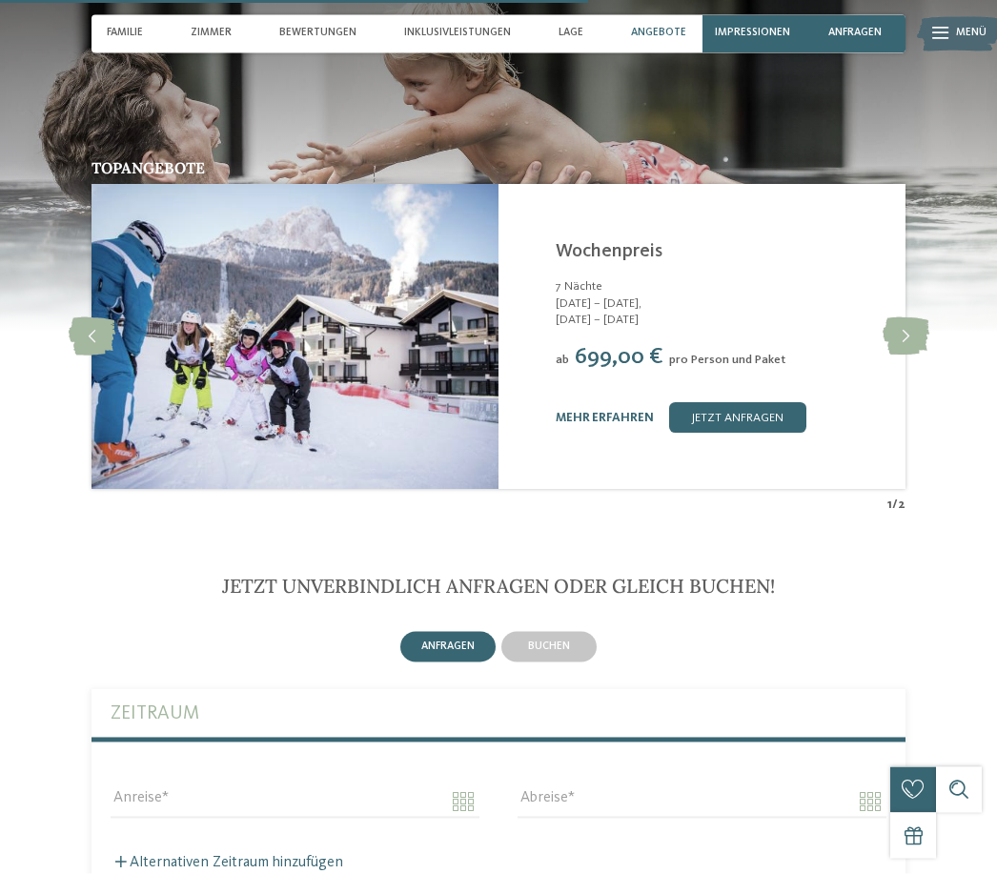
scroll to position [2790, 0]
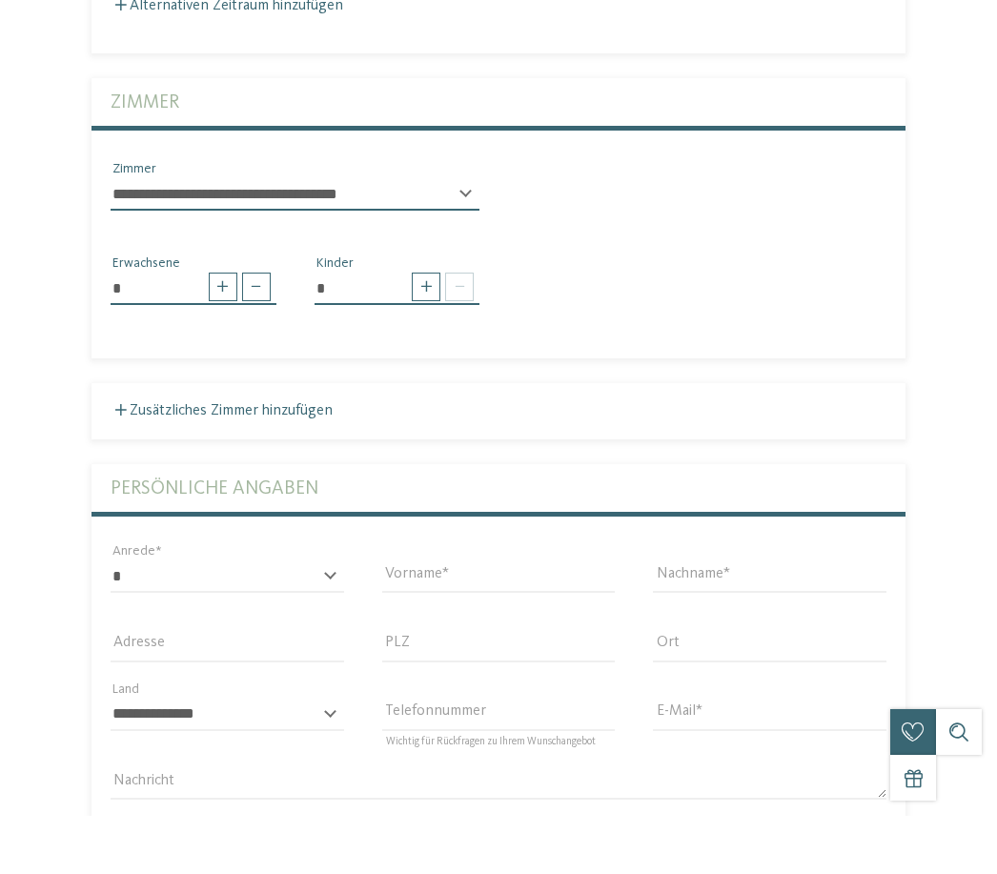
scroll to position [3589, 0]
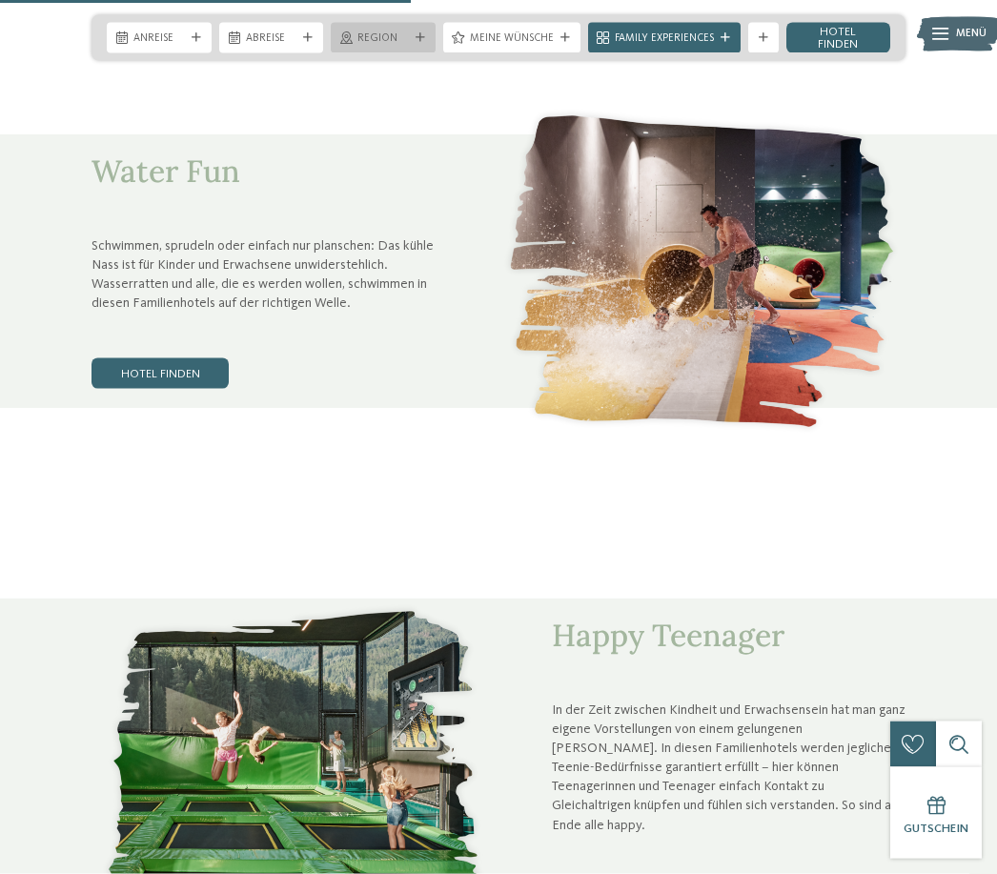
scroll to position [2358, 0]
